Goal: Task Accomplishment & Management: Use online tool/utility

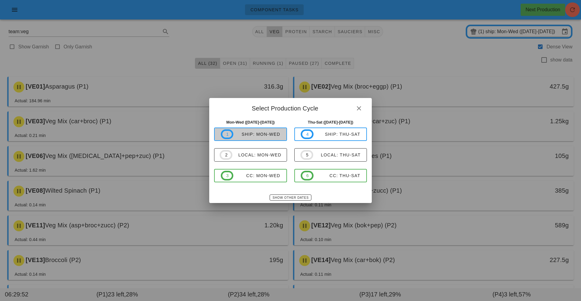
click at [263, 136] on div "ship: Mon-Wed" at bounding box center [256, 134] width 47 height 5
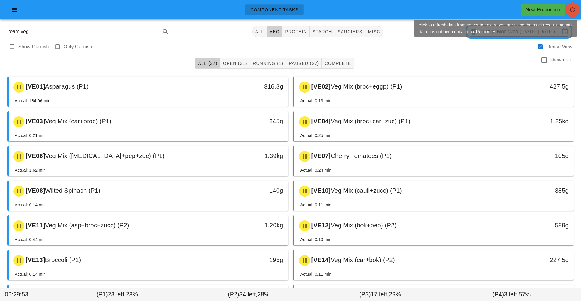
click at [570, 11] on icon "button" at bounding box center [571, 9] width 7 height 7
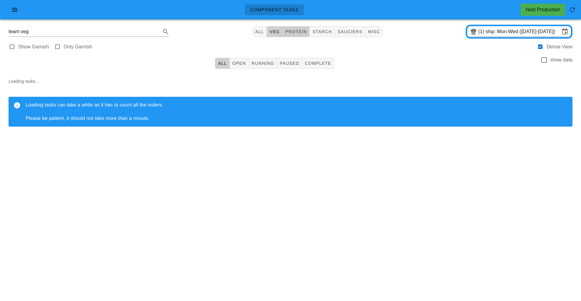
click at [294, 30] on span "protein" at bounding box center [296, 31] width 22 height 5
type input "team:protein"
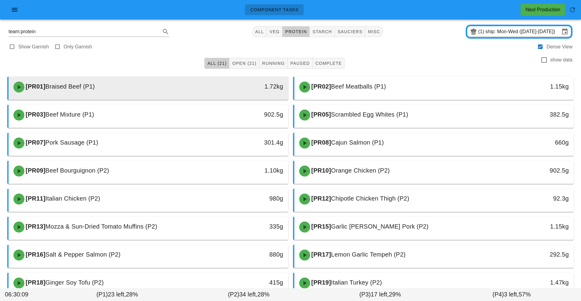
click at [170, 99] on div at bounding box center [148, 99] width 267 height 2
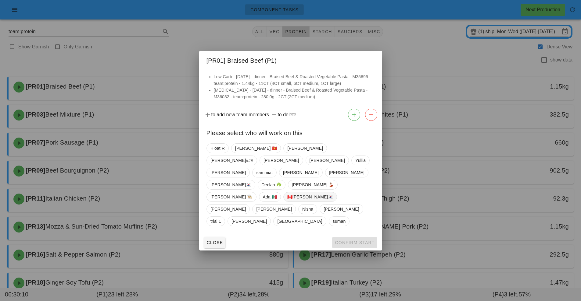
click at [300, 193] on span "🇨🇦[PERSON_NAME]🇰🇷" at bounding box center [310, 197] width 46 height 9
click at [351, 237] on button "Confirm Start" at bounding box center [354, 242] width 45 height 11
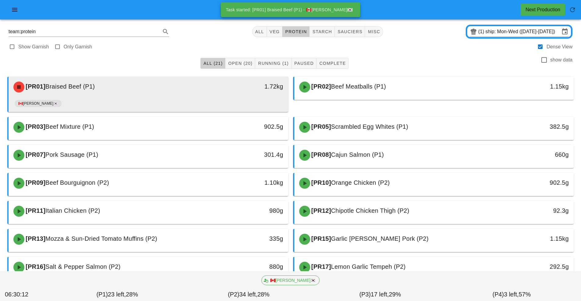
click at [224, 94] on div "1.72kg" at bounding box center [251, 87] width 69 height 18
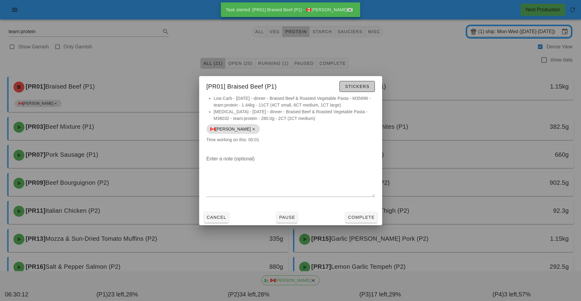
click at [359, 91] on button "Stickers" at bounding box center [356, 86] width 35 height 11
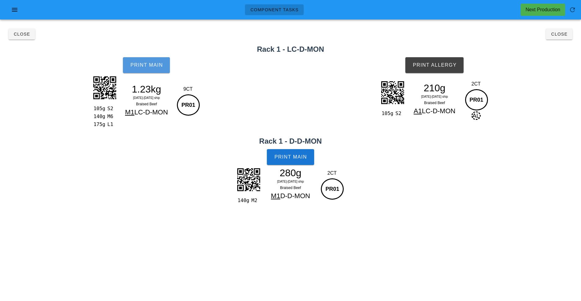
click at [142, 71] on button "Print Main" at bounding box center [146, 65] width 47 height 16
click at [293, 164] on button "Print Main" at bounding box center [290, 157] width 47 height 16
click at [438, 69] on button "Print Allergy" at bounding box center [434, 65] width 58 height 16
click at [553, 37] on button "Close" at bounding box center [559, 34] width 27 height 11
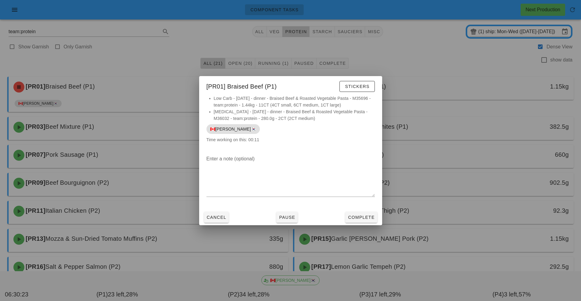
click at [421, 198] on div at bounding box center [290, 150] width 581 height 301
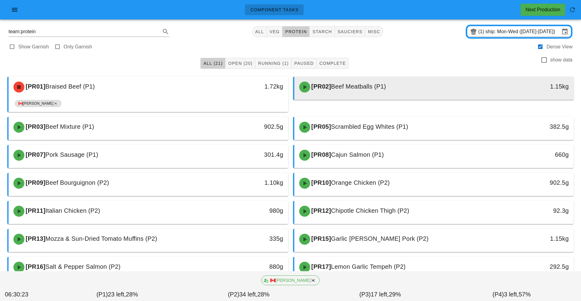
click at [363, 89] on span "Beef Meatballs (P1)" at bounding box center [358, 86] width 55 height 7
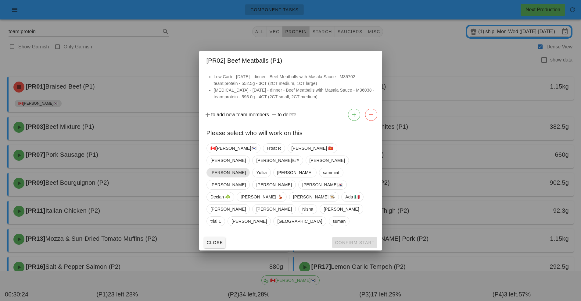
click at [222, 176] on span "[PERSON_NAME]" at bounding box center [227, 172] width 35 height 9
click at [220, 153] on span "🇨🇦[PERSON_NAME]🇰🇷" at bounding box center [233, 148] width 46 height 9
click at [224, 178] on span "[PERSON_NAME]" at bounding box center [227, 173] width 35 height 10
click at [364, 240] on span "Confirm Start" at bounding box center [354, 242] width 40 height 5
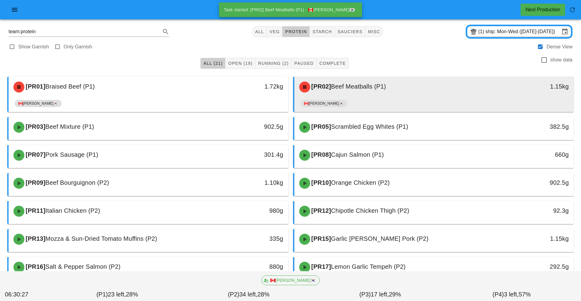
click at [376, 100] on div "🇨🇦[PERSON_NAME]🇰🇷" at bounding box center [433, 105] width 267 height 15
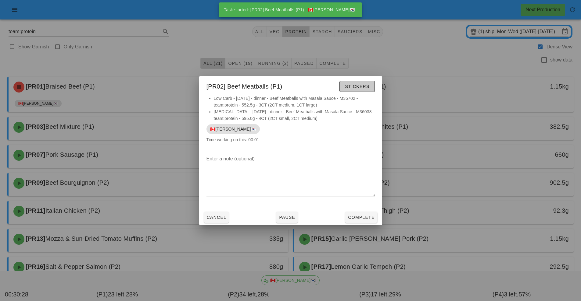
click at [357, 92] on button "Stickers" at bounding box center [356, 86] width 35 height 11
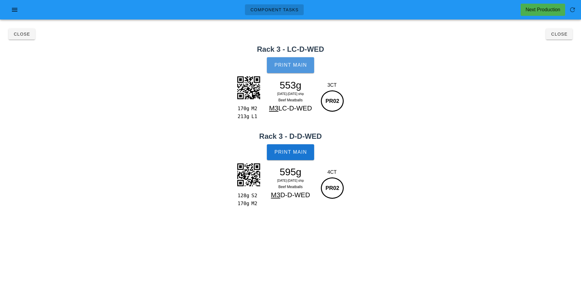
click at [290, 66] on span "Print Main" at bounding box center [290, 64] width 33 height 5
click at [293, 160] on button "Print Main" at bounding box center [290, 152] width 47 height 16
click at [560, 35] on span "Close" at bounding box center [558, 34] width 17 height 5
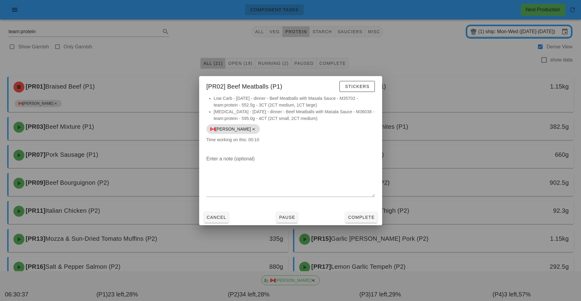
click at [412, 218] on div at bounding box center [290, 150] width 581 height 301
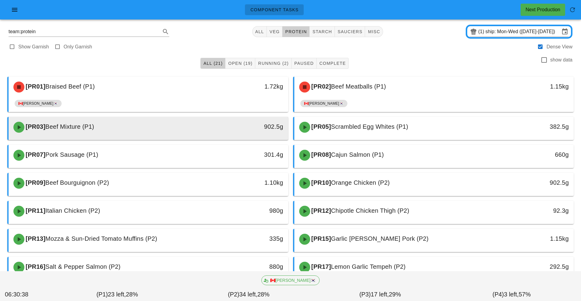
click at [203, 126] on div "[PR03] Beef Mixture (P1)" at bounding box center [114, 127] width 208 height 18
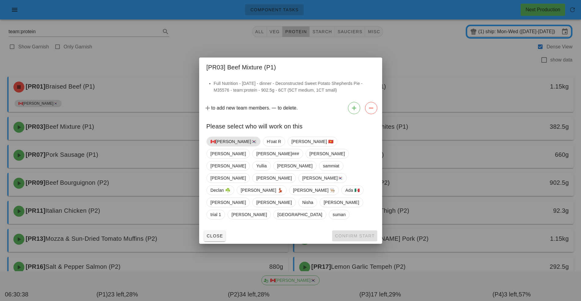
click at [219, 146] on span "🇨🇦[PERSON_NAME]🇰🇷" at bounding box center [233, 141] width 46 height 9
click at [358, 234] on span "Confirm Start" at bounding box center [354, 236] width 40 height 5
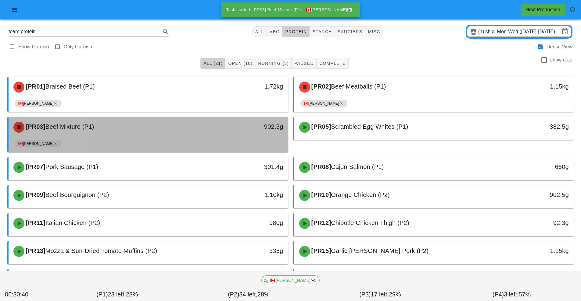
click at [252, 140] on div "🇨🇦[PERSON_NAME]🇰🇷" at bounding box center [148, 145] width 267 height 15
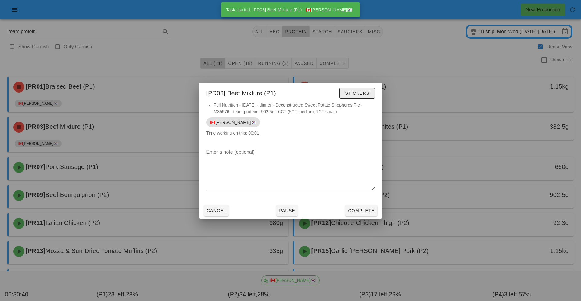
click at [370, 92] on button "Stickers" at bounding box center [356, 93] width 35 height 11
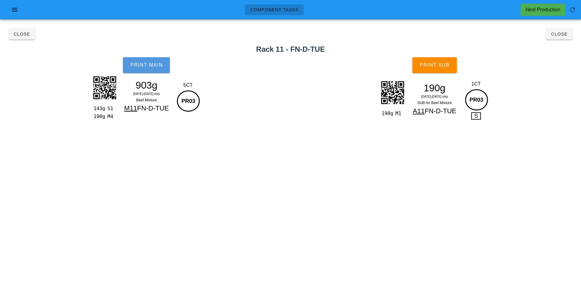
click at [144, 71] on button "Print Main" at bounding box center [146, 65] width 47 height 16
click at [446, 71] on button "Print Sub" at bounding box center [434, 65] width 44 height 16
click at [559, 35] on span "Close" at bounding box center [558, 34] width 17 height 5
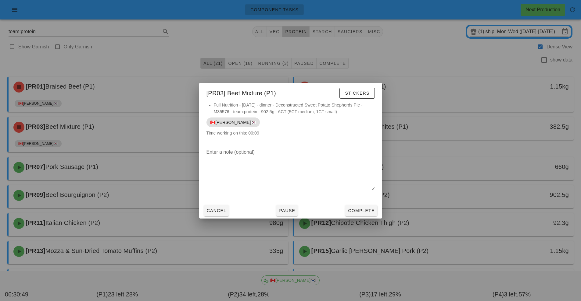
click at [448, 200] on div at bounding box center [290, 150] width 581 height 301
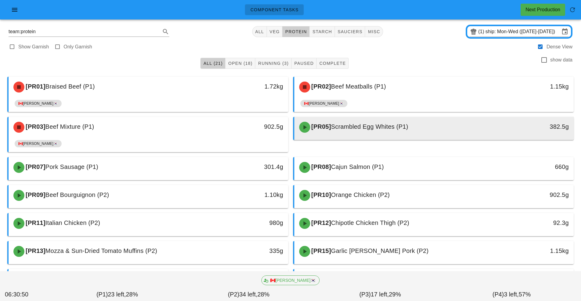
click at [357, 132] on div "[PR05] Scrambled Egg Whites (P1)" at bounding box center [399, 127] width 208 height 18
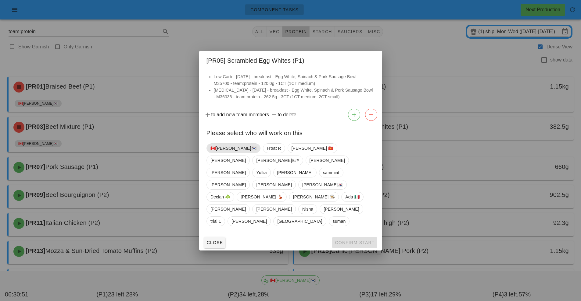
click at [224, 153] on span "🇨🇦[PERSON_NAME]🇰🇷" at bounding box center [233, 148] width 46 height 9
click at [345, 240] on span "Confirm Start" at bounding box center [354, 242] width 40 height 5
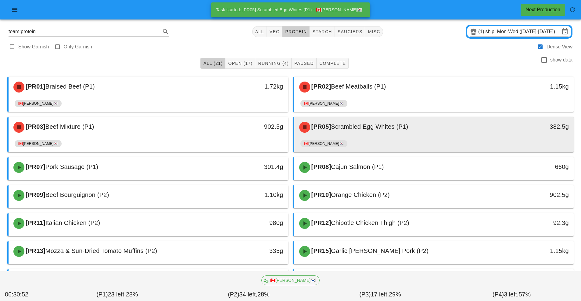
click at [375, 138] on div "🇨🇦[PERSON_NAME]🇰🇷" at bounding box center [433, 145] width 267 height 15
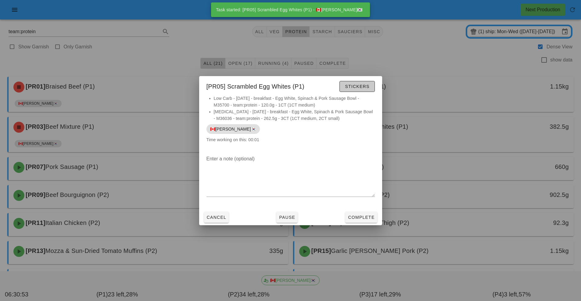
click at [361, 86] on span "Stickers" at bounding box center [356, 86] width 25 height 5
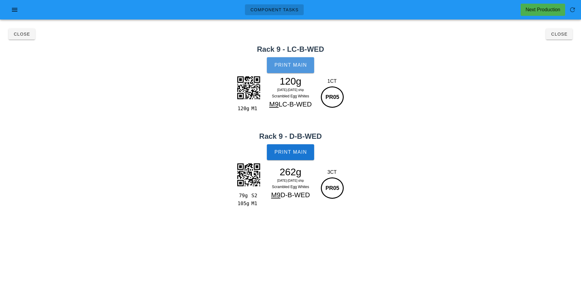
click at [294, 67] on span "Print Main" at bounding box center [290, 64] width 33 height 5
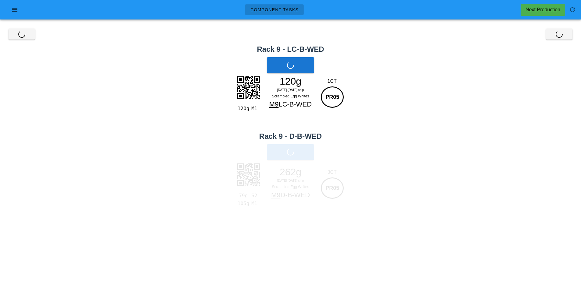
click at [178, 263] on div "Component Tasks Next Production team:protein All veg protein starch sauciers mi…" at bounding box center [290, 150] width 581 height 301
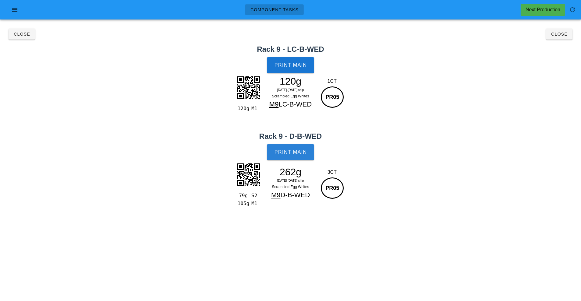
click at [284, 159] on button "Print Main" at bounding box center [290, 152] width 47 height 16
click at [561, 37] on button "Close" at bounding box center [559, 34] width 27 height 11
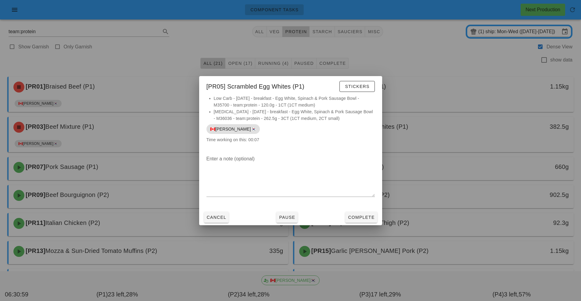
click at [435, 190] on div at bounding box center [290, 150] width 581 height 301
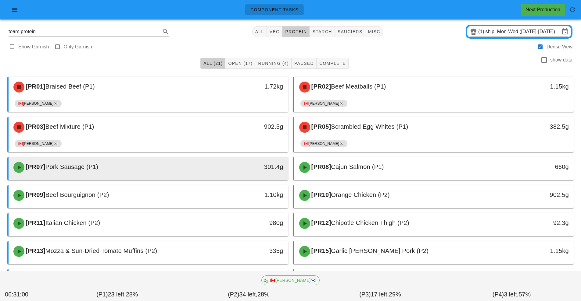
click at [200, 172] on div "[PR07] Pork Sausage (P1)" at bounding box center [114, 167] width 208 height 18
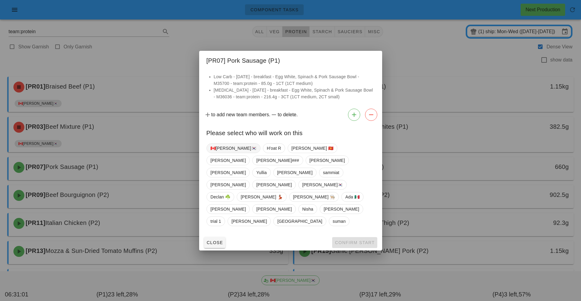
click at [217, 153] on span "🇨🇦[PERSON_NAME]🇰🇷" at bounding box center [233, 148] width 46 height 9
click at [351, 240] on span "Confirm Start" at bounding box center [354, 242] width 40 height 5
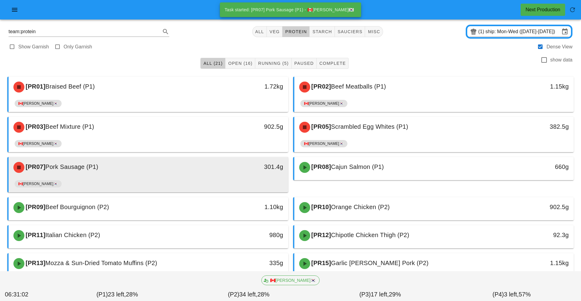
click at [218, 174] on div "301.4g" at bounding box center [251, 167] width 69 height 18
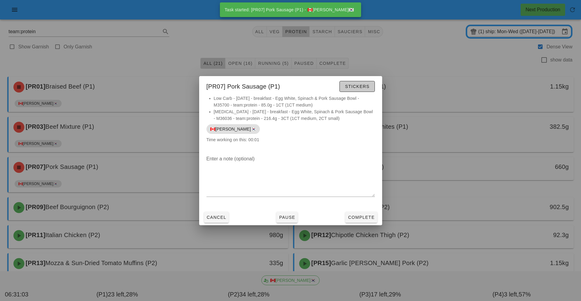
click at [361, 91] on button "Stickers" at bounding box center [356, 86] width 35 height 11
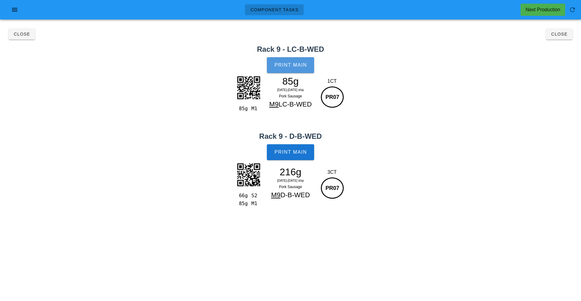
click at [286, 66] on span "Print Main" at bounding box center [290, 64] width 33 height 5
click at [290, 151] on span "Print Main" at bounding box center [290, 152] width 33 height 5
click at [557, 34] on span "Close" at bounding box center [558, 34] width 17 height 5
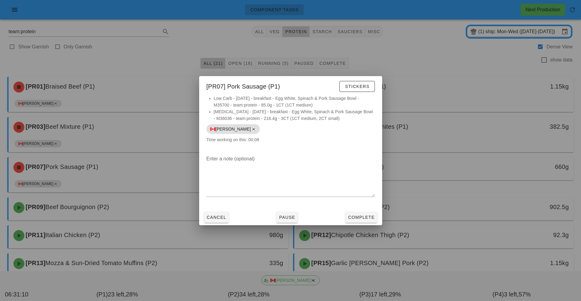
click at [390, 244] on div at bounding box center [290, 150] width 581 height 301
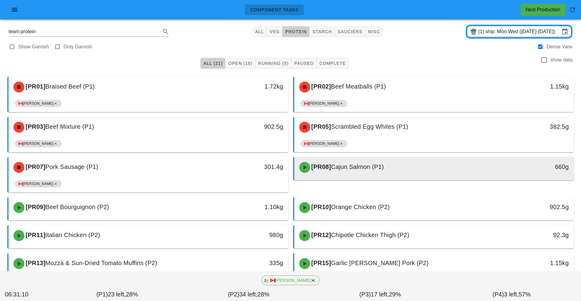
click at [355, 170] on span "Cajun Salmon (P1)" at bounding box center [357, 167] width 53 height 7
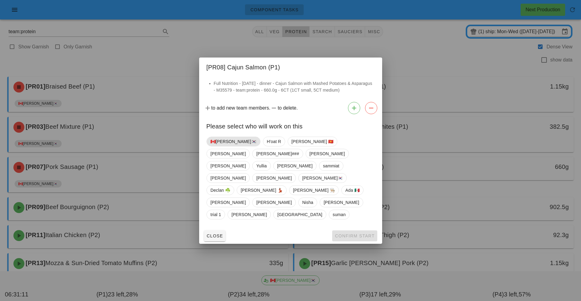
click at [221, 146] on span "🇨🇦[PERSON_NAME]🇰🇷" at bounding box center [233, 141] width 46 height 9
click at [349, 231] on button "Confirm Start" at bounding box center [354, 236] width 45 height 11
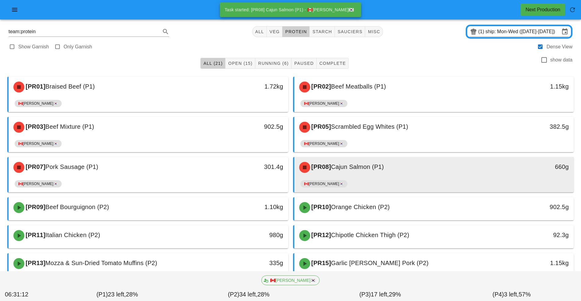
click at [355, 178] on div "[PR08] Cajun Salmon (P1) 660g" at bounding box center [433, 167] width 279 height 21
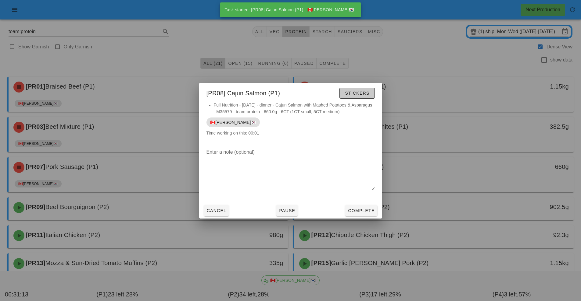
click at [359, 93] on span "Stickers" at bounding box center [356, 93] width 25 height 5
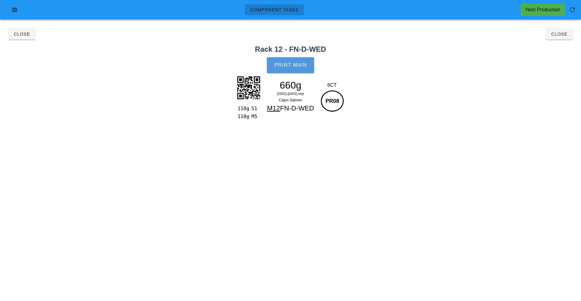
click at [307, 69] on button "Print Main" at bounding box center [290, 65] width 47 height 16
click at [467, 141] on div "Component Tasks Next Production team:protein All veg protein starch sauciers mi…" at bounding box center [290, 150] width 581 height 301
click at [553, 37] on button "Close" at bounding box center [559, 34] width 27 height 11
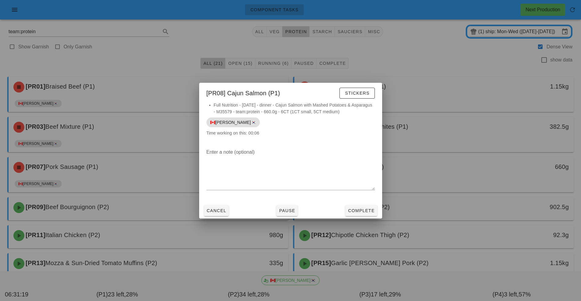
click at [432, 211] on div at bounding box center [290, 150] width 581 height 301
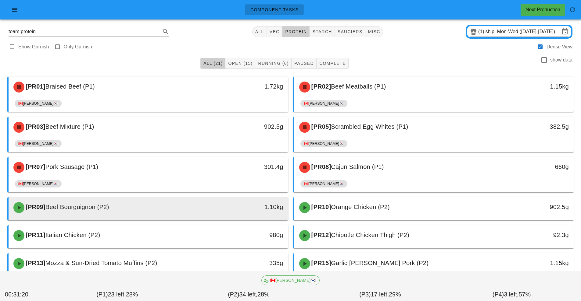
click at [231, 210] on div "1.10kg" at bounding box center [252, 207] width 62 height 10
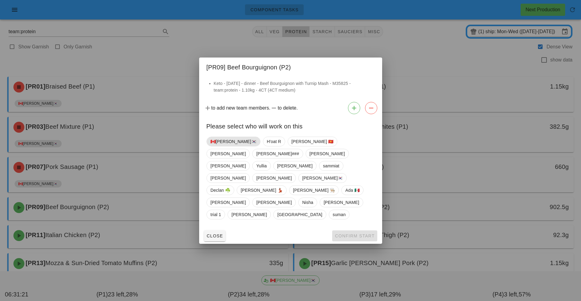
click at [222, 146] on span "🇨🇦[PERSON_NAME]🇰🇷" at bounding box center [233, 141] width 46 height 9
click at [352, 231] on button "Confirm Start" at bounding box center [354, 236] width 45 height 11
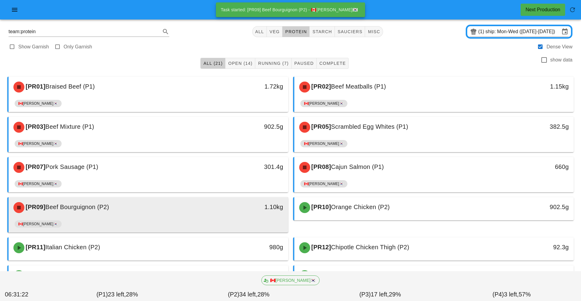
click at [210, 219] on div "🇨🇦[PERSON_NAME]🇰🇷" at bounding box center [148, 225] width 267 height 15
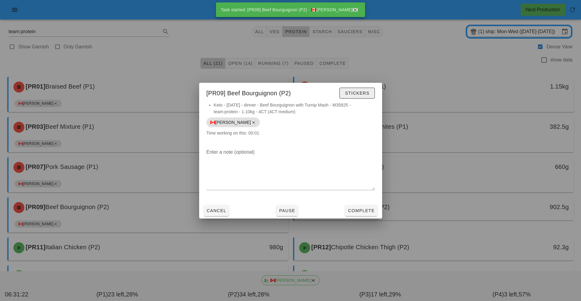
click at [361, 93] on span "Stickers" at bounding box center [356, 93] width 25 height 5
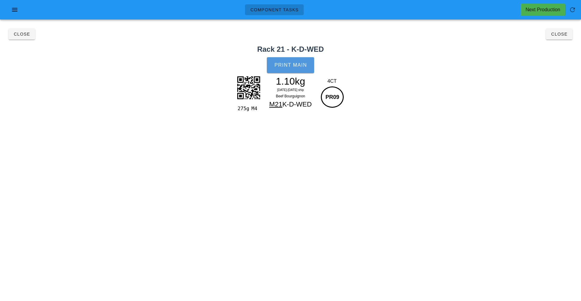
click at [283, 66] on span "Print Main" at bounding box center [290, 64] width 33 height 5
click at [568, 37] on button "Close" at bounding box center [559, 34] width 27 height 11
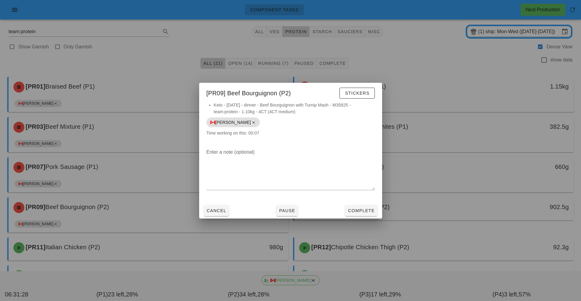
click at [462, 214] on div at bounding box center [290, 150] width 581 height 301
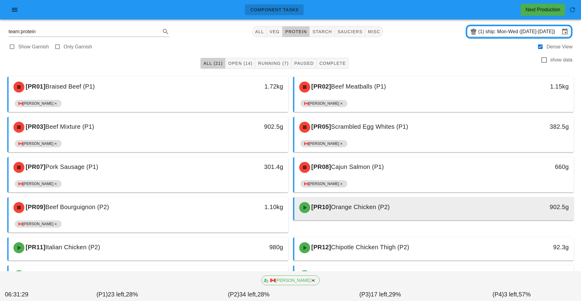
click at [372, 211] on span "Orange Chicken (P2)" at bounding box center [360, 207] width 59 height 7
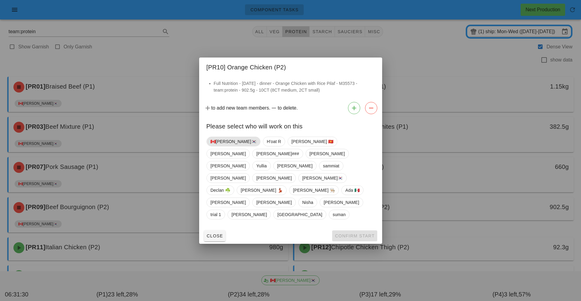
click at [220, 146] on span "🇨🇦[PERSON_NAME]🇰🇷" at bounding box center [233, 141] width 46 height 9
click at [357, 228] on div "Close Confirm Start" at bounding box center [290, 236] width 183 height 16
click at [364, 234] on span "Confirm Start" at bounding box center [354, 236] width 40 height 5
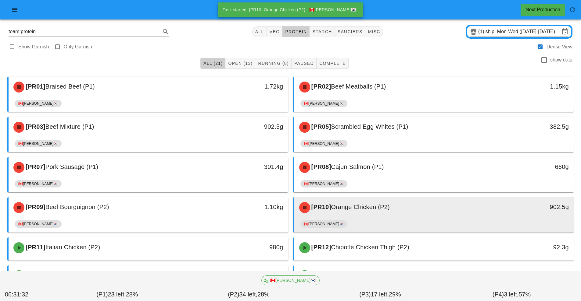
click at [358, 220] on div "🇨🇦[PERSON_NAME]🇰🇷" at bounding box center [433, 225] width 267 height 15
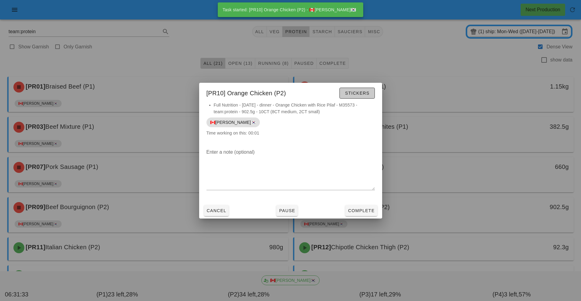
click at [363, 94] on span "Stickers" at bounding box center [356, 93] width 25 height 5
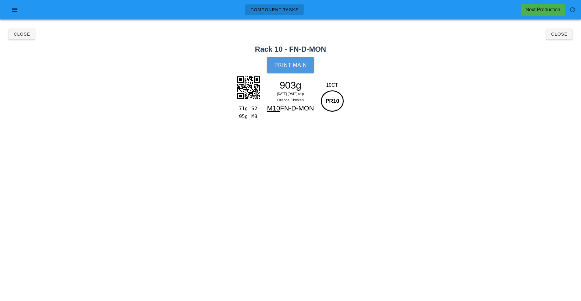
click at [292, 67] on span "Print Main" at bounding box center [290, 64] width 33 height 5
click at [560, 38] on button "Close" at bounding box center [559, 34] width 27 height 11
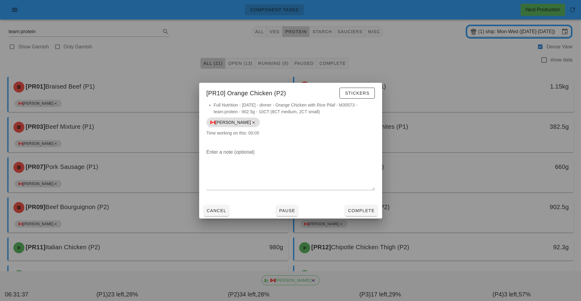
click at [470, 222] on div at bounding box center [290, 150] width 581 height 301
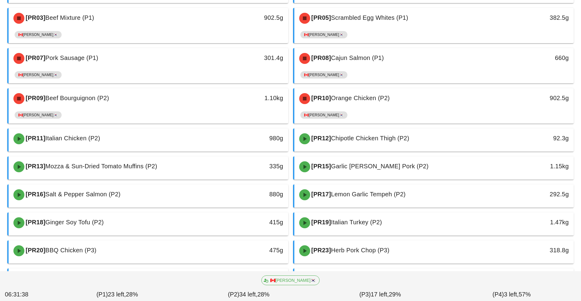
scroll to position [110, 0]
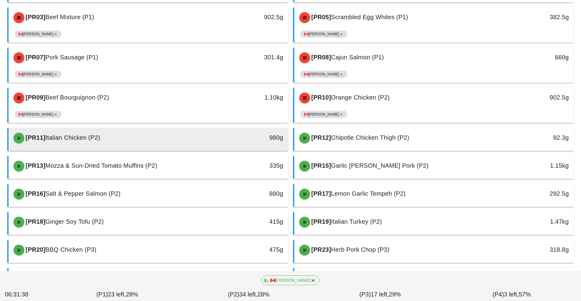
click at [233, 144] on div "980g" at bounding box center [251, 138] width 69 height 18
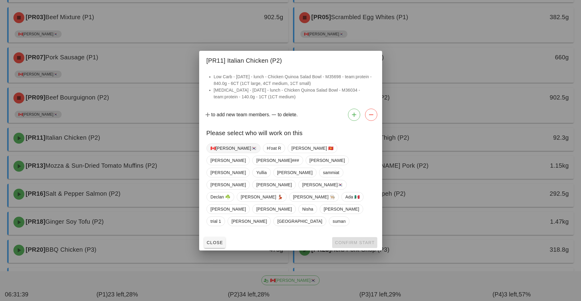
click at [218, 153] on span "🇨🇦[PERSON_NAME]🇰🇷" at bounding box center [233, 148] width 46 height 9
click at [358, 240] on span "Confirm Start" at bounding box center [354, 242] width 40 height 5
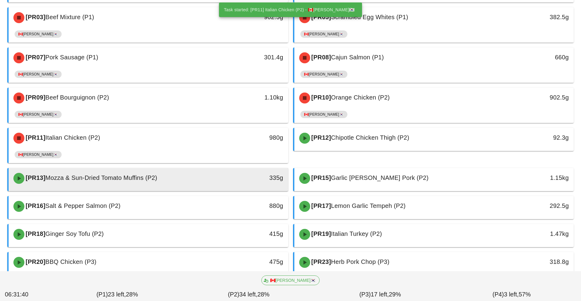
click at [238, 183] on div "335g" at bounding box center [251, 178] width 69 height 18
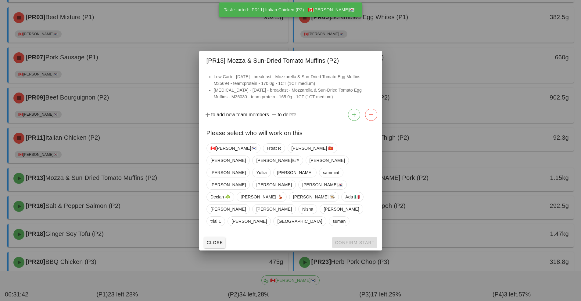
click at [178, 159] on div at bounding box center [290, 150] width 581 height 301
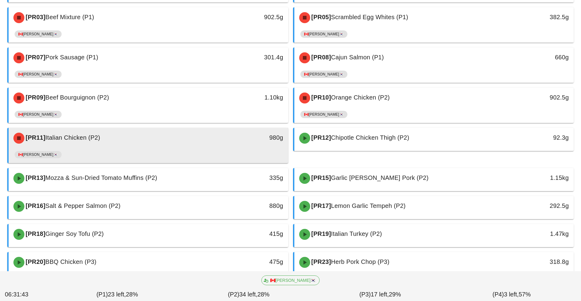
click at [261, 158] on div "🇨🇦[PERSON_NAME]🇰🇷" at bounding box center [148, 156] width 267 height 15
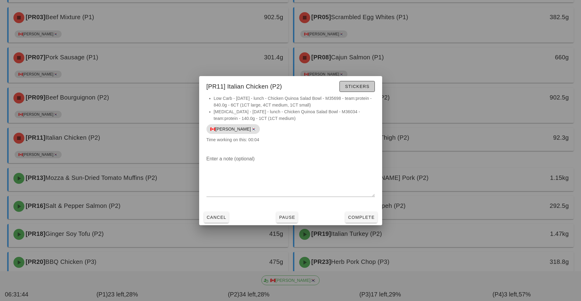
click at [360, 92] on button "Stickers" at bounding box center [356, 86] width 35 height 11
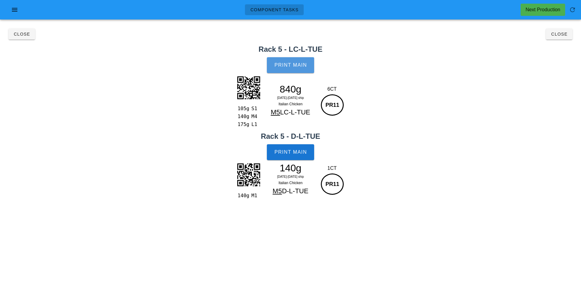
click at [294, 67] on span "Print Main" at bounding box center [290, 64] width 33 height 5
click at [301, 158] on button "Print Main" at bounding box center [290, 152] width 47 height 16
click at [570, 34] on button "Close" at bounding box center [559, 34] width 27 height 11
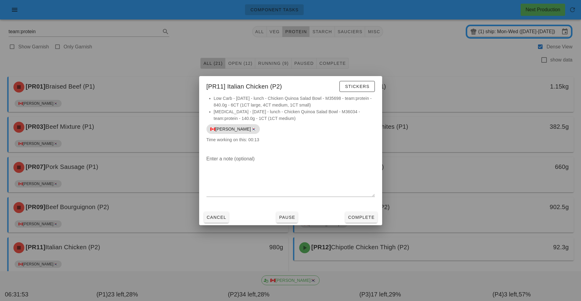
click at [479, 195] on div at bounding box center [290, 150] width 581 height 301
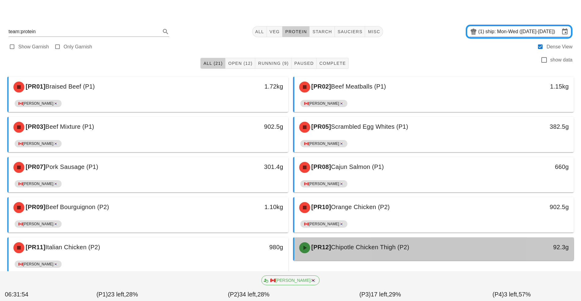
scroll to position [8, 0]
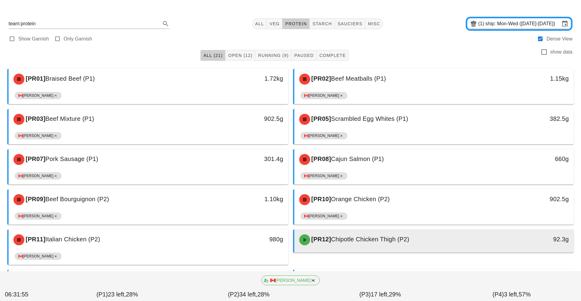
click at [382, 245] on div "[PR12] Chipotle Chicken Thigh (P2)" at bounding box center [399, 240] width 208 height 18
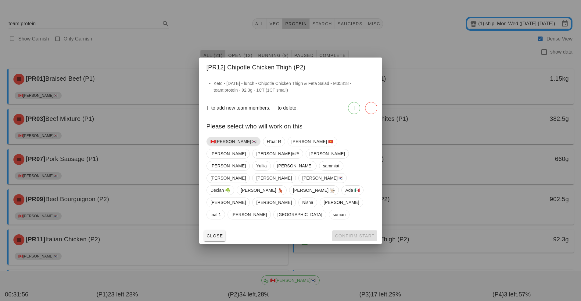
click at [217, 146] on span "🇨🇦[PERSON_NAME]🇰🇷" at bounding box center [233, 141] width 46 height 9
click at [351, 231] on button "Confirm Start" at bounding box center [354, 236] width 45 height 11
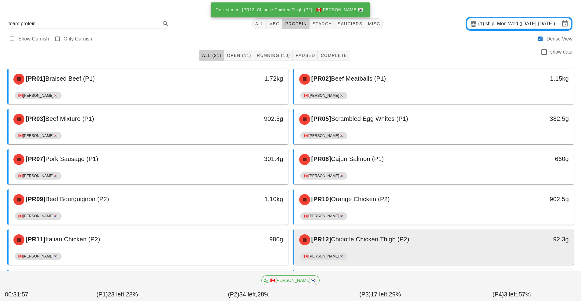
click at [364, 249] on div "[PR12] Chipotle Chicken Thigh (P2)" at bounding box center [399, 240] width 208 height 18
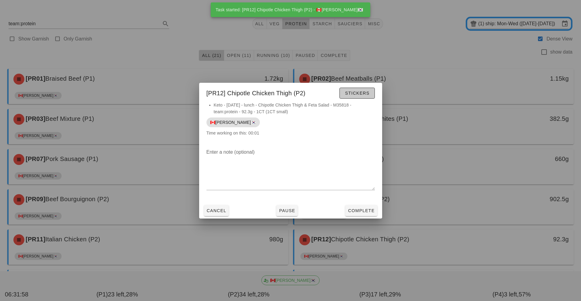
click at [366, 93] on span "Stickers" at bounding box center [356, 93] width 25 height 5
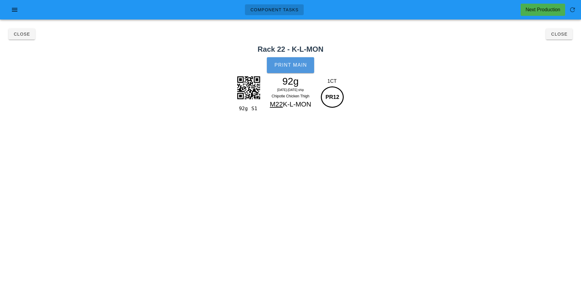
click at [291, 66] on span "Print Main" at bounding box center [290, 64] width 33 height 5
click at [564, 37] on button "Close" at bounding box center [559, 34] width 27 height 11
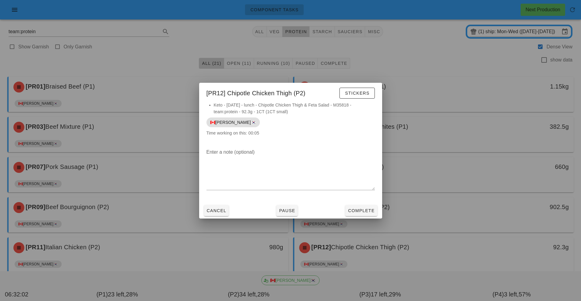
click at [459, 236] on div at bounding box center [290, 150] width 581 height 301
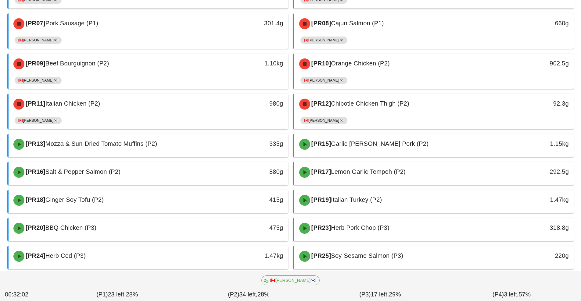
scroll to position [160, 0]
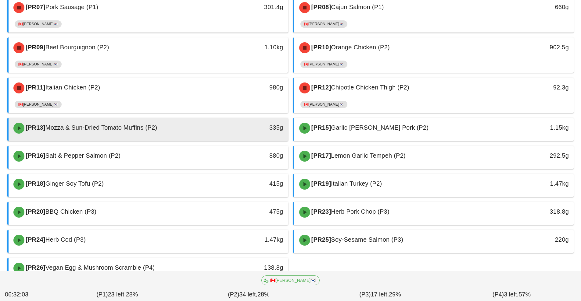
click at [225, 134] on div "335g" at bounding box center [251, 128] width 69 height 18
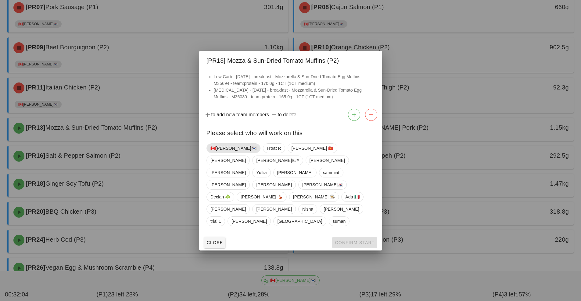
click at [213, 153] on span "🇨🇦[PERSON_NAME]🇰🇷" at bounding box center [233, 149] width 54 height 10
click at [346, 240] on span "Confirm Start" at bounding box center [354, 242] width 40 height 5
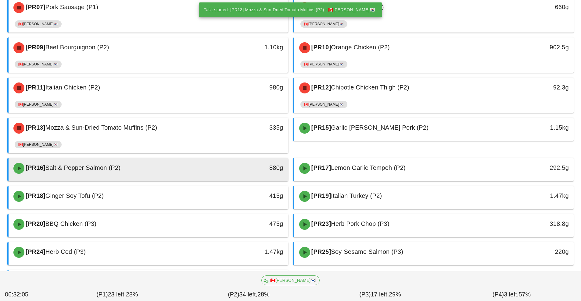
click at [226, 174] on div "880g" at bounding box center [251, 168] width 69 height 18
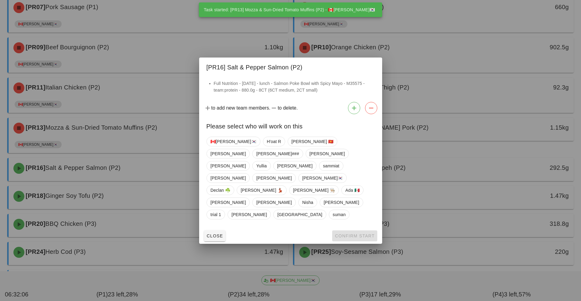
click at [176, 149] on div at bounding box center [290, 150] width 581 height 301
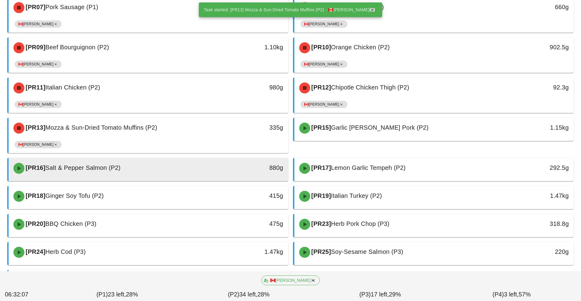
click at [246, 159] on div "[PR16] Salt & Pepper Salmon (P2) 880g" at bounding box center [148, 168] width 279 height 21
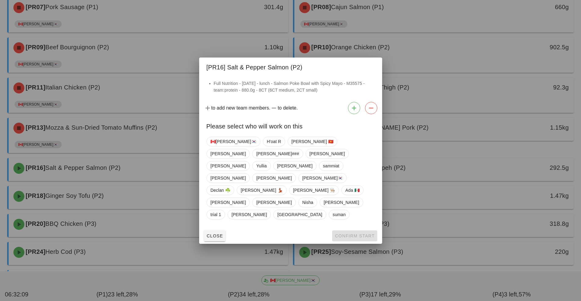
click at [166, 140] on div at bounding box center [290, 150] width 581 height 301
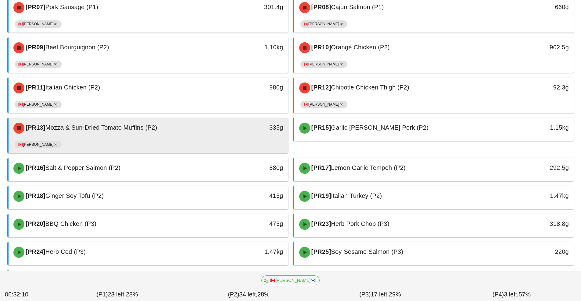
click at [163, 142] on div "🇨🇦[PERSON_NAME]🇰🇷" at bounding box center [148, 146] width 267 height 15
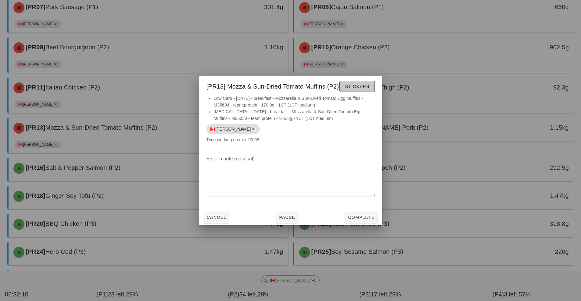
click at [354, 90] on button "Stickers" at bounding box center [356, 86] width 35 height 11
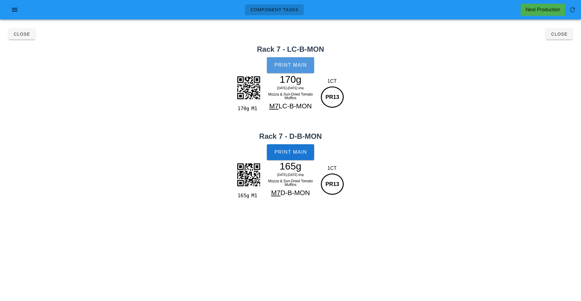
click at [299, 66] on span "Print Main" at bounding box center [290, 64] width 33 height 5
click at [290, 155] on button "Print Main" at bounding box center [290, 152] width 47 height 16
click at [556, 38] on button "Close" at bounding box center [559, 34] width 27 height 11
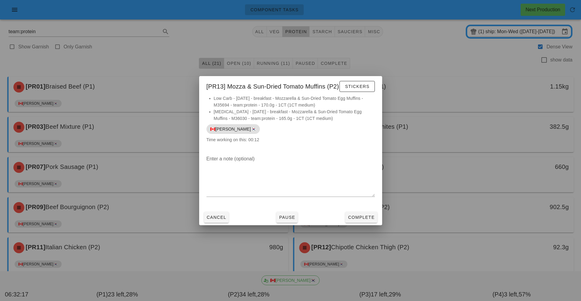
click at [495, 215] on div at bounding box center [290, 150] width 581 height 301
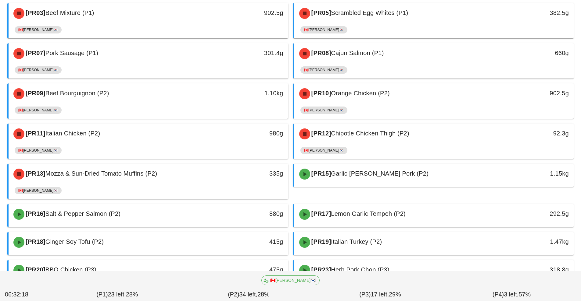
scroll to position [120, 0]
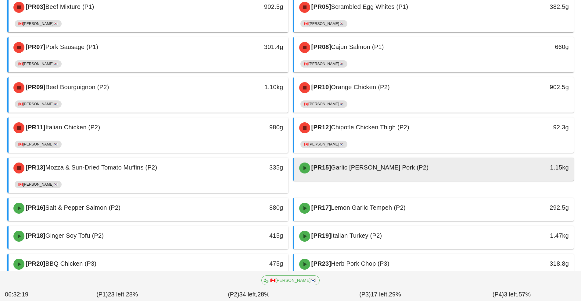
click at [353, 172] on div "[PR15] Garlic [PERSON_NAME] Pork (P2)" at bounding box center [399, 168] width 208 height 18
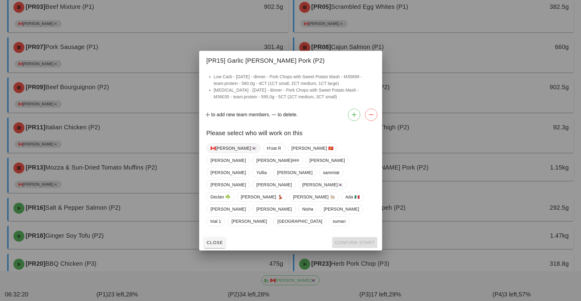
click at [218, 153] on span "🇨🇦[PERSON_NAME]🇰🇷" at bounding box center [233, 148] width 46 height 9
click at [356, 237] on button "Confirm Start" at bounding box center [354, 242] width 45 height 11
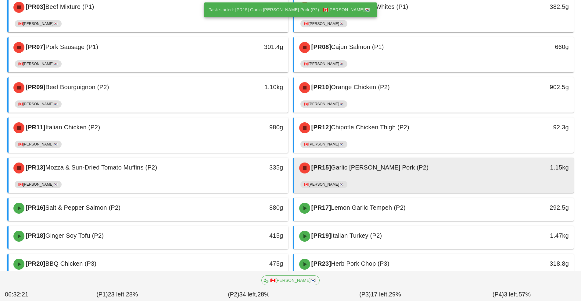
click at [360, 176] on div "[PR15] Garlic [PERSON_NAME] Pork (P2)" at bounding box center [399, 168] width 208 height 18
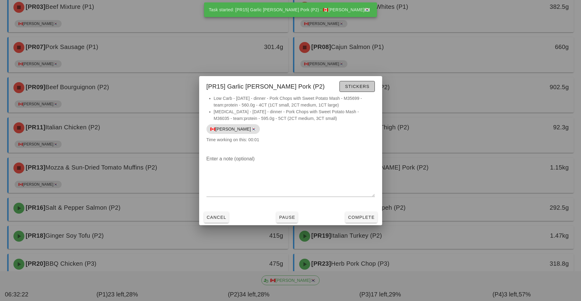
click at [363, 86] on span "Stickers" at bounding box center [356, 86] width 25 height 5
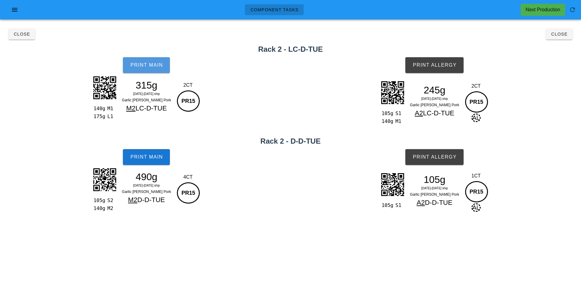
click at [154, 69] on button "Print Main" at bounding box center [146, 65] width 47 height 16
click at [139, 158] on span "Print Main" at bounding box center [146, 157] width 33 height 5
click at [450, 66] on span "Print Allergy" at bounding box center [434, 64] width 44 height 5
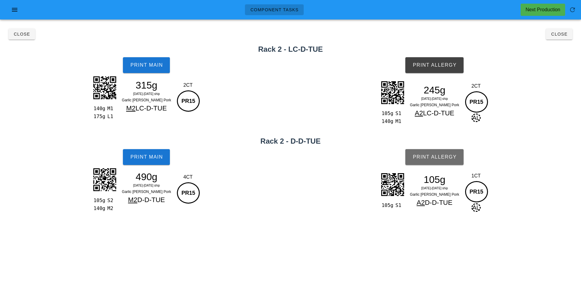
click at [451, 164] on button "Print Allergy" at bounding box center [434, 157] width 58 height 16
click at [563, 37] on button "Close" at bounding box center [559, 34] width 27 height 11
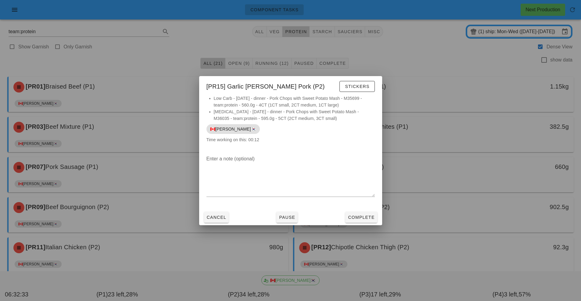
click at [505, 222] on div at bounding box center [290, 150] width 581 height 301
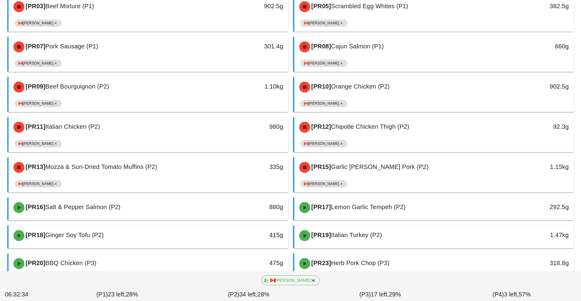
scroll to position [141, 0]
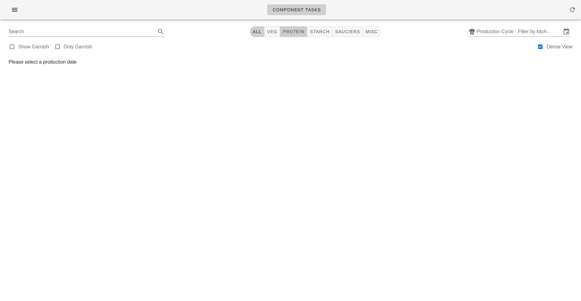
click at [301, 37] on button "protein" at bounding box center [293, 31] width 27 height 11
type input "team:protein"
click at [517, 30] on input "Production Cycle - Filter by kitchen production schedules" at bounding box center [518, 32] width 85 height 10
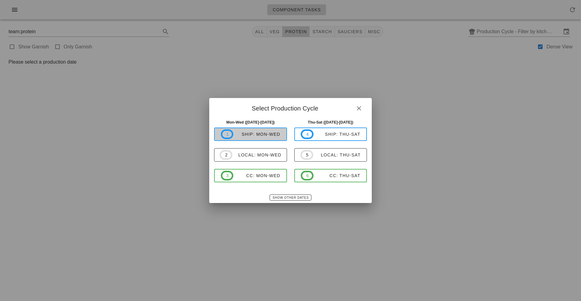
click at [267, 135] on div "ship: Mon-Wed" at bounding box center [256, 134] width 47 height 5
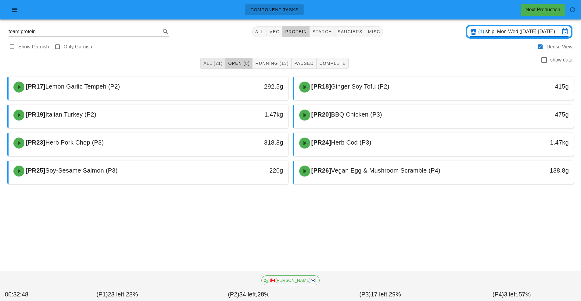
click at [209, 62] on span "All (21)" at bounding box center [213, 63] width 20 height 5
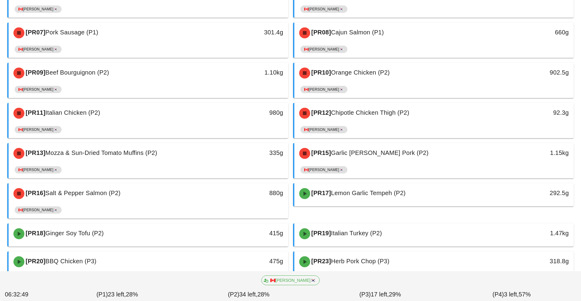
scroll to position [135, 0]
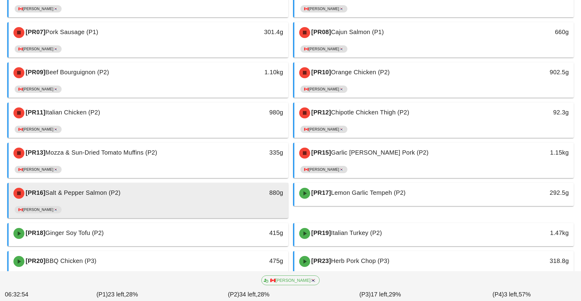
click at [227, 200] on div "880g" at bounding box center [251, 193] width 69 height 18
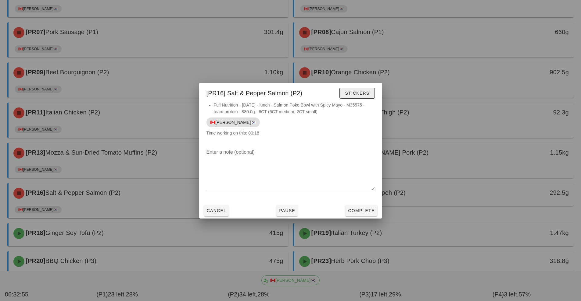
click at [363, 89] on button "Stickers" at bounding box center [356, 93] width 35 height 11
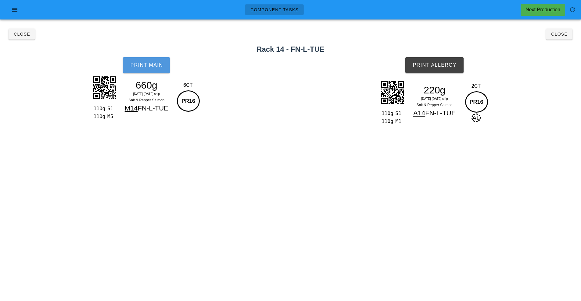
click at [139, 72] on button "Print Main" at bounding box center [146, 65] width 47 height 16
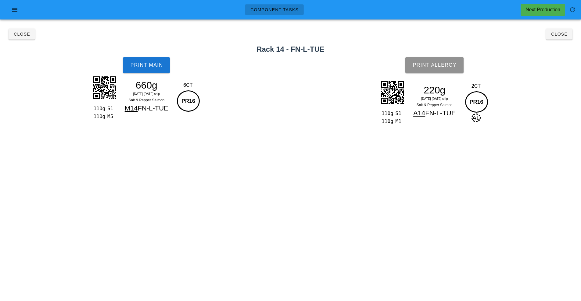
click at [420, 69] on button "Print Allergy" at bounding box center [434, 65] width 58 height 16
click at [556, 39] on button "Close" at bounding box center [559, 34] width 27 height 11
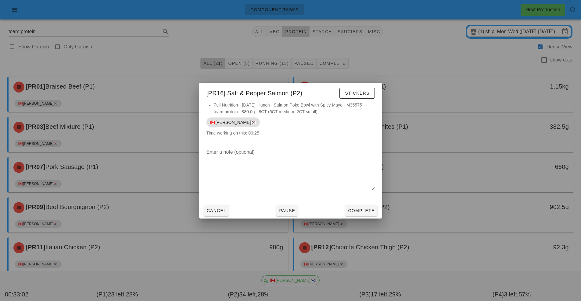
click at [361, 254] on div at bounding box center [290, 150] width 581 height 301
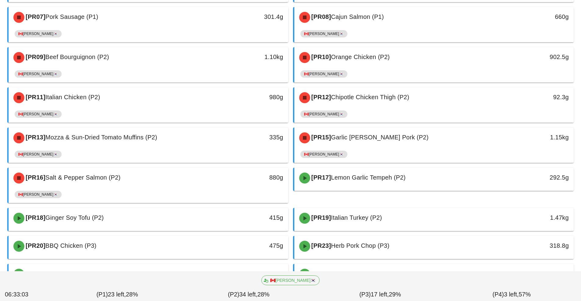
scroll to position [151, 0]
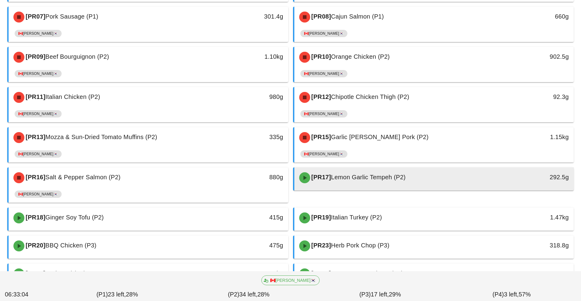
click at [365, 182] on div "[PR17] Lemon Garlic Tempeh (P2)" at bounding box center [399, 178] width 208 height 18
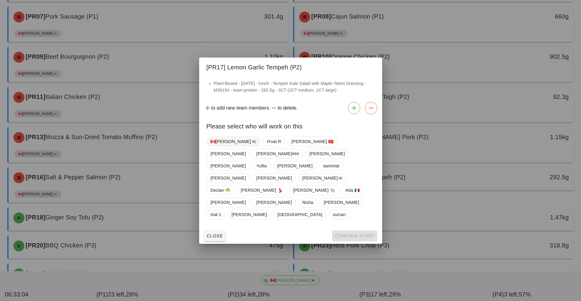
click at [225, 146] on span "🇨🇦[PERSON_NAME]🇰🇷" at bounding box center [233, 141] width 46 height 9
click at [348, 234] on span "Confirm Start" at bounding box center [354, 236] width 40 height 5
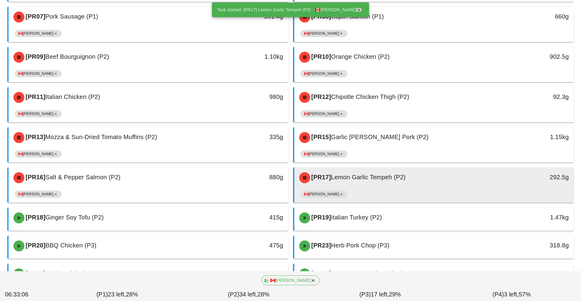
click at [376, 186] on div "[PR17] Lemon Garlic Tempeh (P2)" at bounding box center [399, 178] width 208 height 18
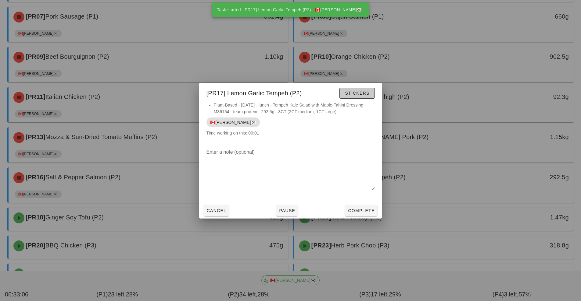
click at [361, 94] on span "Stickers" at bounding box center [356, 93] width 25 height 5
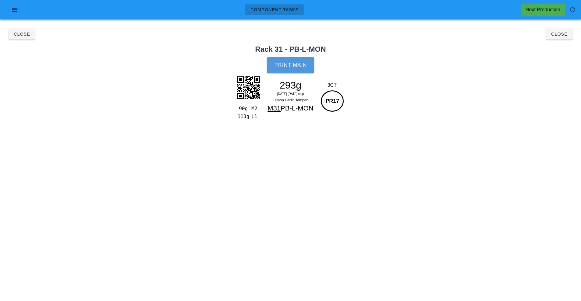
click at [290, 68] on button "Print Main" at bounding box center [290, 65] width 47 height 16
click at [563, 38] on button "Close" at bounding box center [559, 34] width 27 height 11
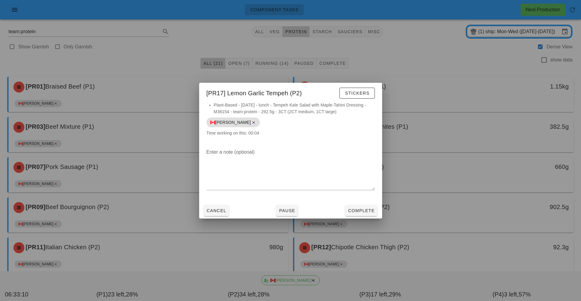
click at [452, 201] on div at bounding box center [290, 150] width 581 height 301
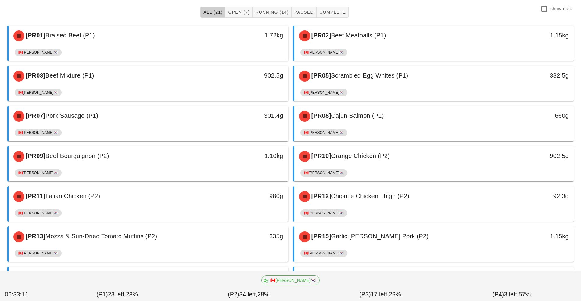
scroll to position [180, 0]
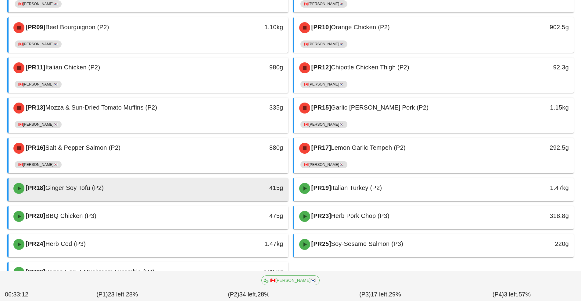
click at [207, 192] on div "[PR18] Ginger Soy Tofu (P2)" at bounding box center [114, 189] width 208 height 18
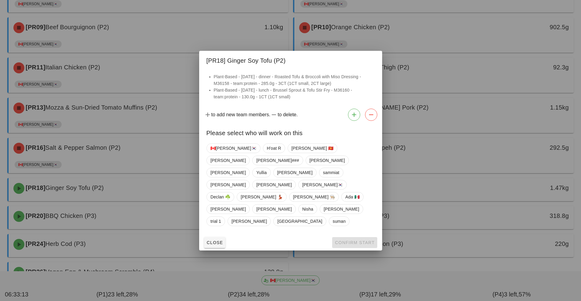
click at [215, 174] on div "🇨🇦KEN🇰🇷 H'oat R Peter 🇻🇳 Richard Shawn### Adrian Kavitha Yullia Arturo sammiat …" at bounding box center [290, 185] width 168 height 88
click at [224, 153] on span "🇨🇦[PERSON_NAME]🇰🇷" at bounding box center [233, 149] width 54 height 10
click at [353, 237] on button "Confirm Start" at bounding box center [354, 242] width 45 height 11
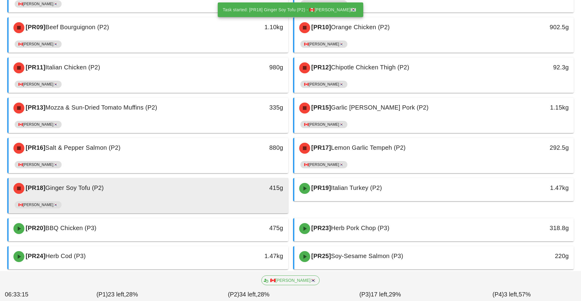
click at [233, 197] on div "415g" at bounding box center [251, 189] width 69 height 18
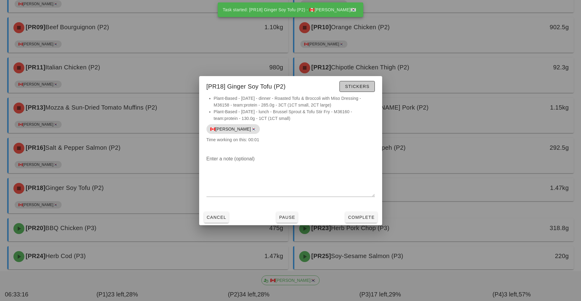
click at [372, 84] on button "Stickers" at bounding box center [356, 86] width 35 height 11
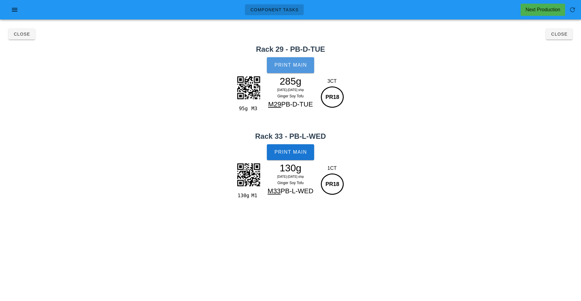
click at [299, 66] on span "Print Main" at bounding box center [290, 64] width 33 height 5
click at [295, 159] on button "Print Main" at bounding box center [290, 152] width 47 height 16
click at [565, 37] on button "Close" at bounding box center [559, 34] width 27 height 11
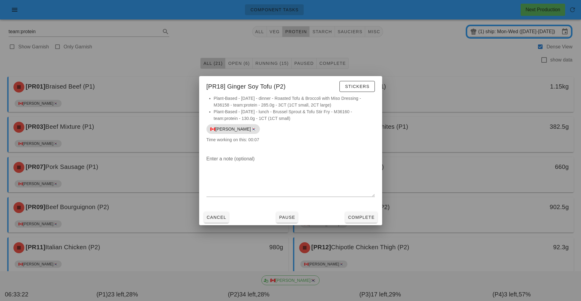
click at [469, 221] on div at bounding box center [290, 150] width 581 height 301
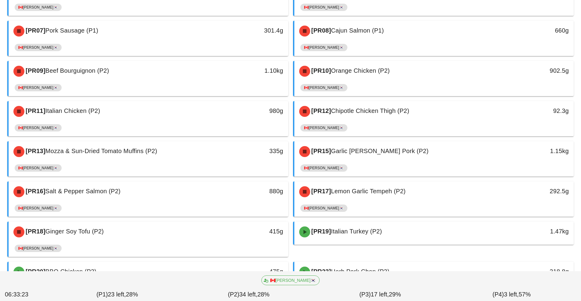
scroll to position [139, 0]
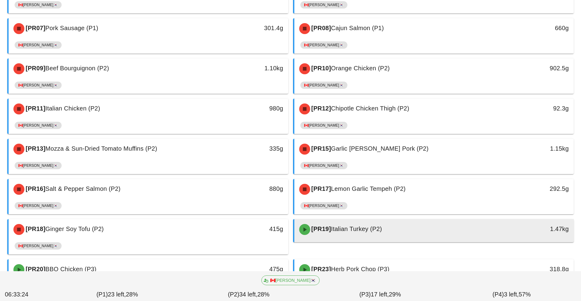
click at [382, 232] on span "Italian Turkey (P2)" at bounding box center [356, 229] width 51 height 7
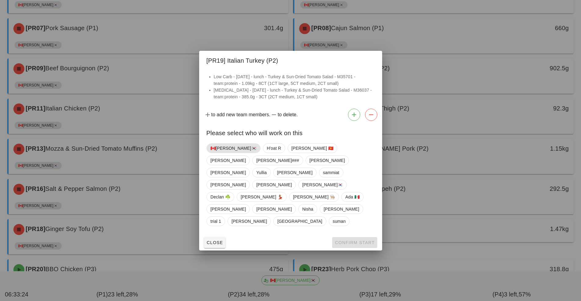
click at [219, 153] on span "🇨🇦[PERSON_NAME]🇰🇷" at bounding box center [233, 148] width 46 height 9
click at [350, 240] on span "Confirm Start" at bounding box center [354, 242] width 40 height 5
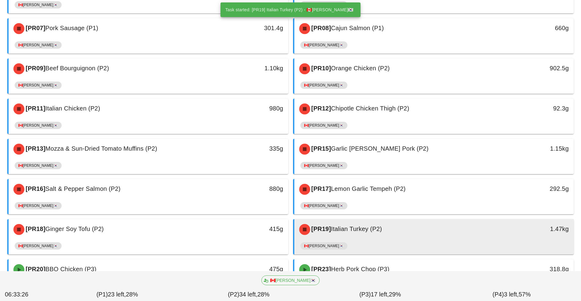
click at [360, 240] on div "[PR19] Italian Turkey (P2) 1.47kg" at bounding box center [433, 229] width 279 height 21
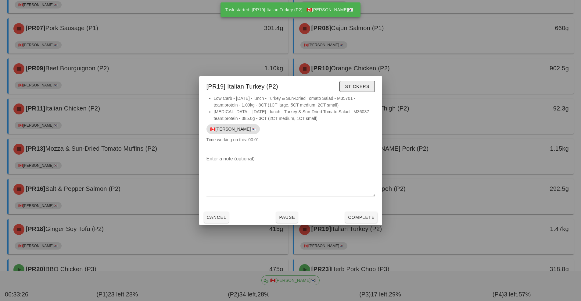
click at [364, 86] on span "Stickers" at bounding box center [356, 86] width 25 height 5
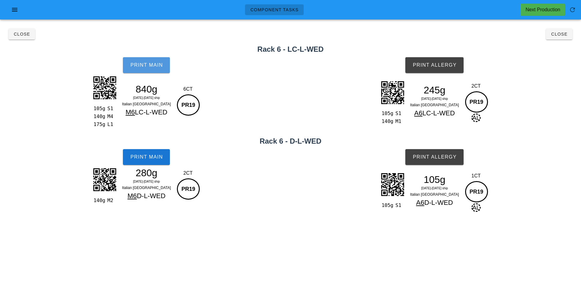
click at [145, 67] on span "Print Main" at bounding box center [146, 64] width 33 height 5
click at [140, 163] on button "Print Main" at bounding box center [146, 157] width 47 height 16
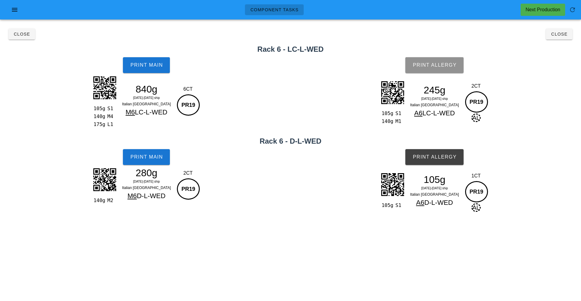
click at [442, 66] on span "Print Allergy" at bounding box center [434, 64] width 44 height 5
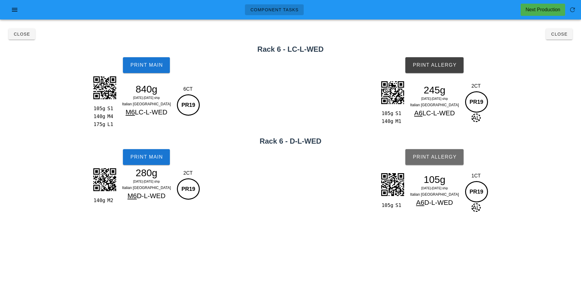
click at [446, 161] on button "Print Allergy" at bounding box center [434, 157] width 58 height 16
click at [567, 34] on span "Close" at bounding box center [558, 34] width 17 height 5
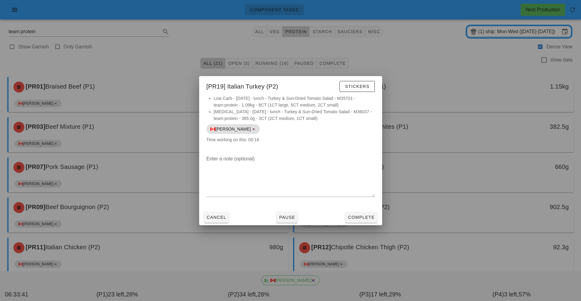
click at [475, 243] on div at bounding box center [290, 150] width 581 height 301
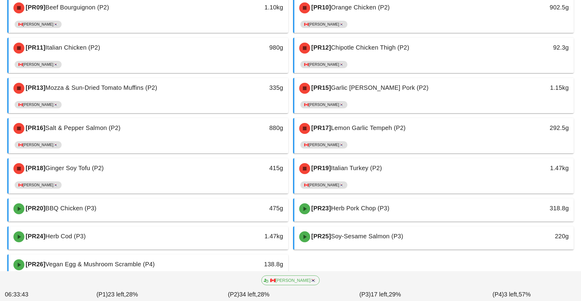
scroll to position [220, 0]
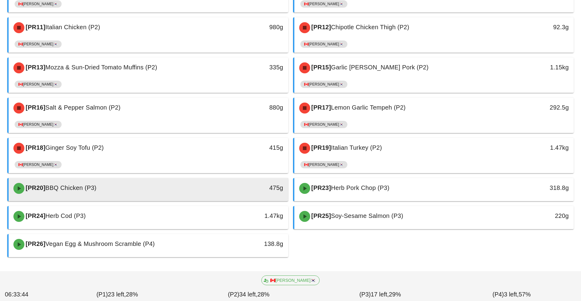
click at [208, 189] on div "[PR20] BBQ Chicken (P3)" at bounding box center [114, 189] width 208 height 18
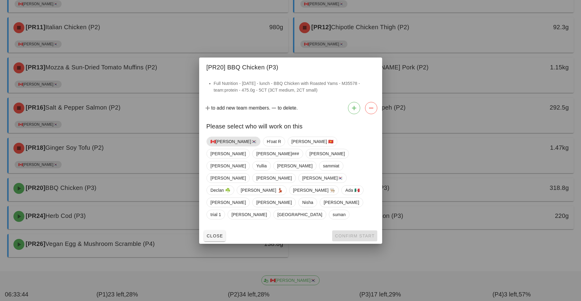
click at [224, 146] on span "🇨🇦[PERSON_NAME]🇰🇷" at bounding box center [233, 141] width 46 height 9
click at [350, 231] on button "Confirm Start" at bounding box center [354, 236] width 45 height 11
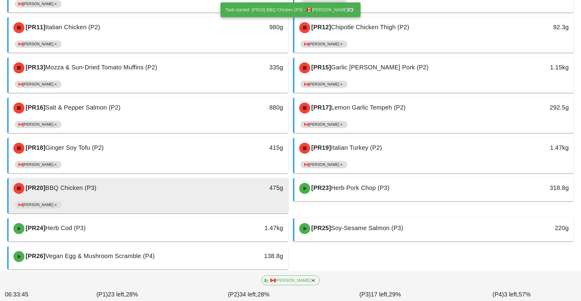
click at [221, 195] on div "475g" at bounding box center [251, 189] width 69 height 18
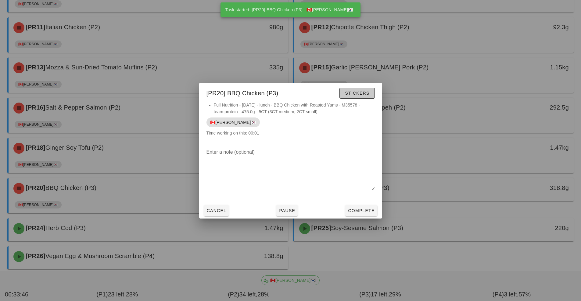
click at [362, 93] on span "Stickers" at bounding box center [356, 93] width 25 height 5
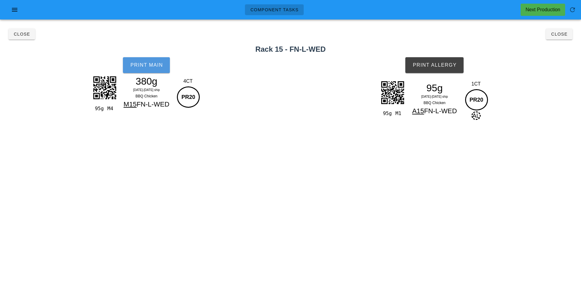
click at [136, 72] on button "Print Main" at bounding box center [146, 65] width 47 height 16
click at [438, 78] on div "95g M1 95g Mo 6-We 8 Oct ship BBQ Chicken A15 FN-L-WED 1CT PR20 AL" at bounding box center [434, 107] width 293 height 60
click at [448, 71] on button "Print Allergy" at bounding box center [434, 65] width 58 height 16
click at [559, 34] on span "Close" at bounding box center [558, 34] width 17 height 5
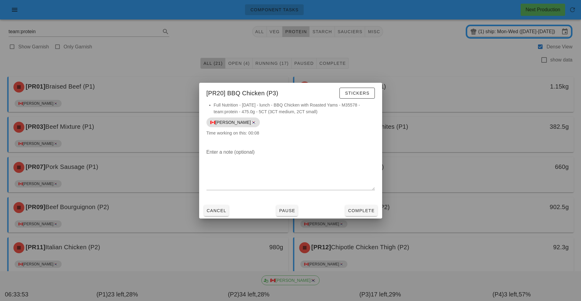
click at [453, 222] on div at bounding box center [290, 150] width 581 height 301
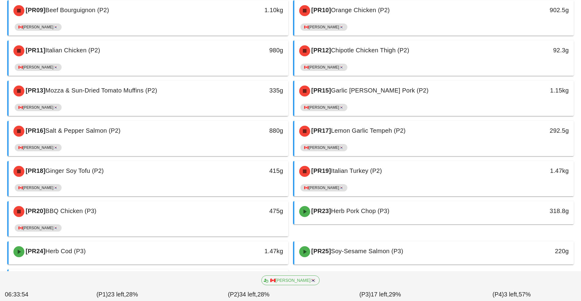
scroll to position [233, 0]
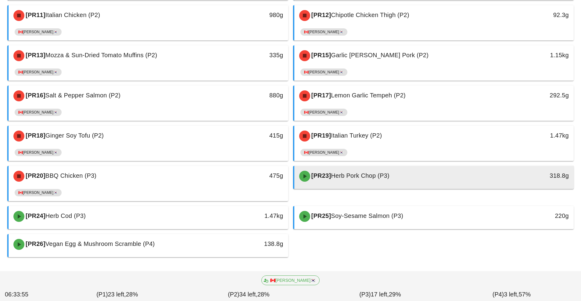
click at [377, 174] on span "Herb Pork Chop (P3)" at bounding box center [360, 175] width 59 height 7
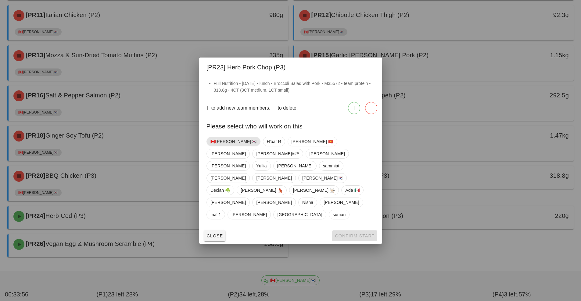
click at [218, 146] on span "🇨🇦[PERSON_NAME]🇰🇷" at bounding box center [233, 141] width 46 height 9
click at [356, 234] on span "Confirm Start" at bounding box center [354, 236] width 40 height 5
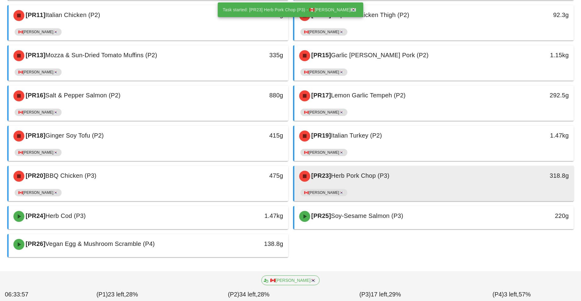
click at [367, 187] on div "[PR23] Herb Pork Chop (P3) 318.8g" at bounding box center [433, 176] width 279 height 21
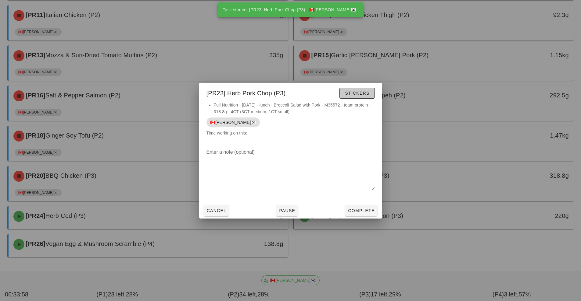
click at [359, 89] on button "Stickers" at bounding box center [356, 93] width 35 height 11
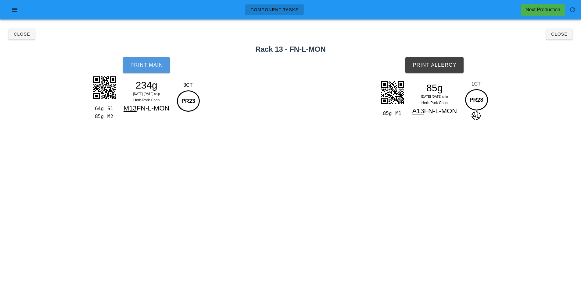
click at [140, 67] on span "Print Main" at bounding box center [146, 64] width 33 height 5
click at [448, 68] on button "Print Allergy" at bounding box center [434, 65] width 58 height 16
click at [563, 37] on button "Close" at bounding box center [559, 34] width 27 height 11
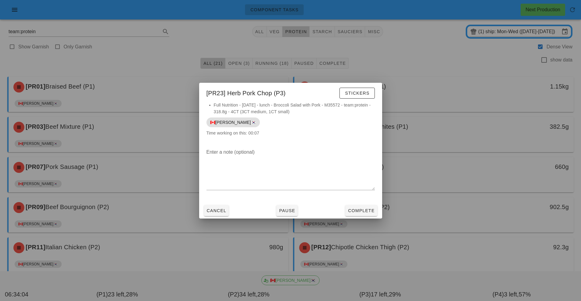
click at [481, 238] on div at bounding box center [290, 150] width 581 height 301
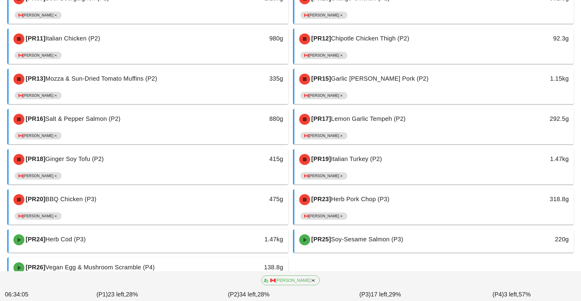
scroll to position [233, 0]
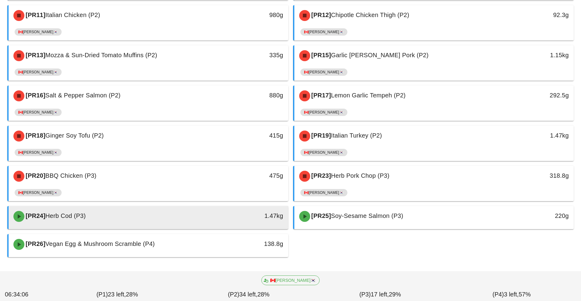
click at [211, 225] on div "[PR24] Herb Cod (P3)" at bounding box center [114, 217] width 208 height 18
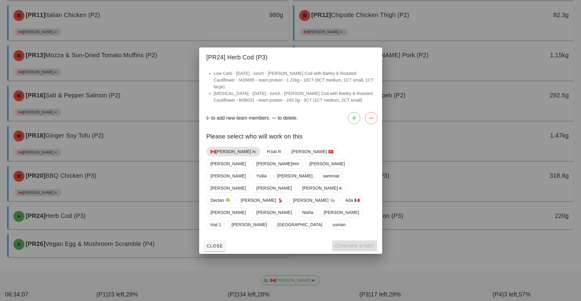
click at [215, 156] on span "🇨🇦[PERSON_NAME]🇰🇷" at bounding box center [233, 151] width 46 height 9
click at [351, 244] on span "Confirm Start" at bounding box center [354, 246] width 40 height 5
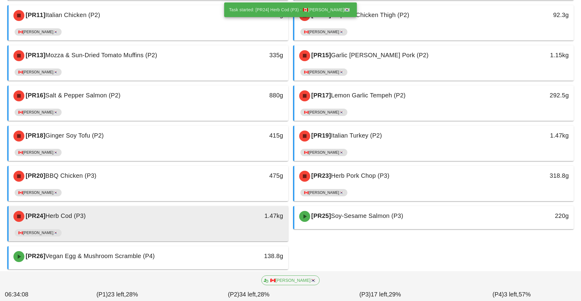
click at [232, 229] on div "🇨🇦[PERSON_NAME]🇰🇷" at bounding box center [148, 234] width 267 height 15
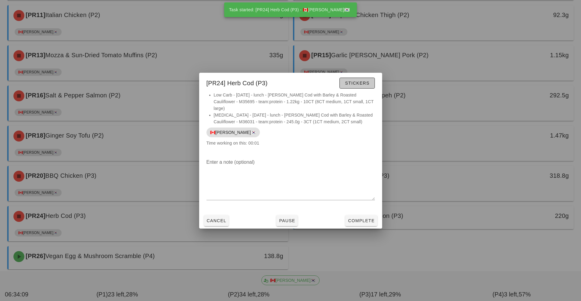
click at [366, 86] on span "Stickers" at bounding box center [356, 83] width 25 height 5
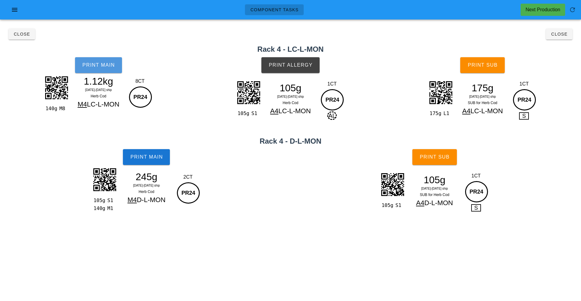
click at [105, 68] on button "Print Main" at bounding box center [98, 65] width 47 height 16
click at [148, 158] on span "Print Main" at bounding box center [146, 157] width 33 height 5
click at [317, 69] on button "Print Allergy" at bounding box center [290, 65] width 58 height 16
click at [480, 73] on button "Print Sub" at bounding box center [482, 65] width 44 height 16
click at [445, 164] on button "Print Sub" at bounding box center [434, 157] width 44 height 16
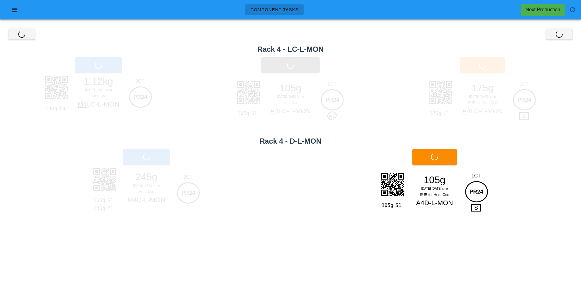
click at [440, 156] on div "Print Sub" at bounding box center [434, 157] width 293 height 23
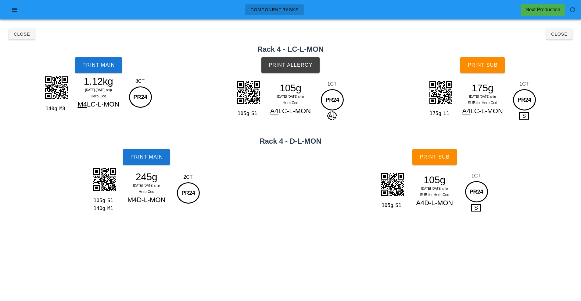
click at [554, 45] on h2 "Rack 4 - LC-L-MON" at bounding box center [290, 49] width 573 height 11
click at [559, 38] on button "Close" at bounding box center [559, 34] width 27 height 11
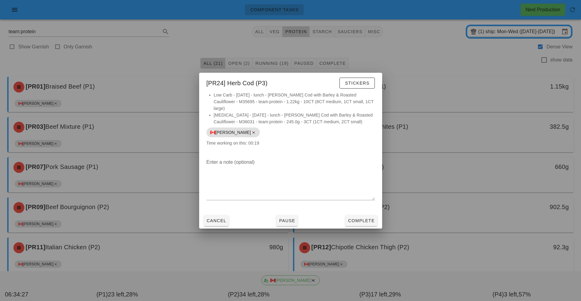
click at [515, 236] on div at bounding box center [290, 150] width 581 height 301
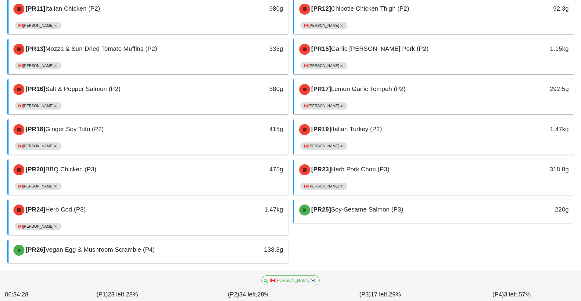
scroll to position [245, 0]
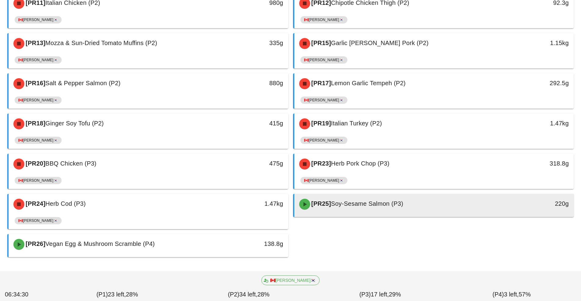
click at [343, 202] on span "Soy-Sesame Salmon (P3)" at bounding box center [367, 204] width 72 height 7
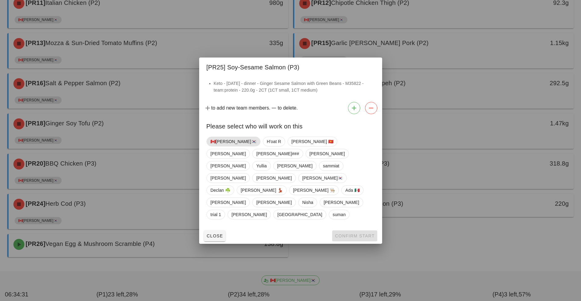
click at [222, 146] on span "🇨🇦[PERSON_NAME]🇰🇷" at bounding box center [233, 141] width 46 height 9
click at [361, 231] on button "Confirm Start" at bounding box center [354, 236] width 45 height 11
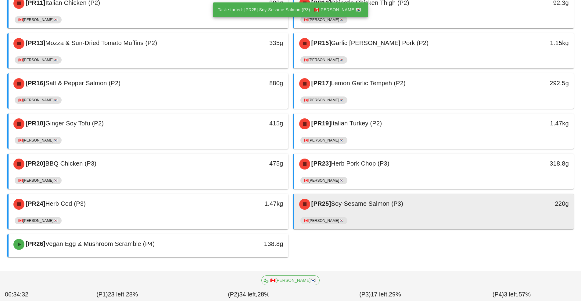
click at [371, 211] on div "[PR25] Soy-Sesame Salmon (P3)" at bounding box center [399, 204] width 208 height 18
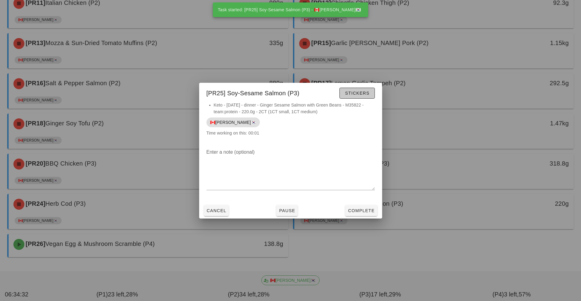
click at [359, 94] on span "Stickers" at bounding box center [356, 93] width 25 height 5
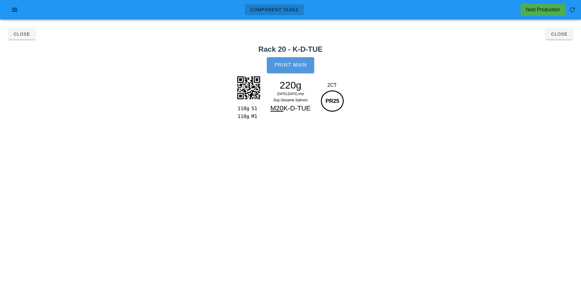
click at [300, 69] on button "Print Main" at bounding box center [290, 65] width 47 height 16
click at [556, 39] on button "Close" at bounding box center [559, 34] width 27 height 11
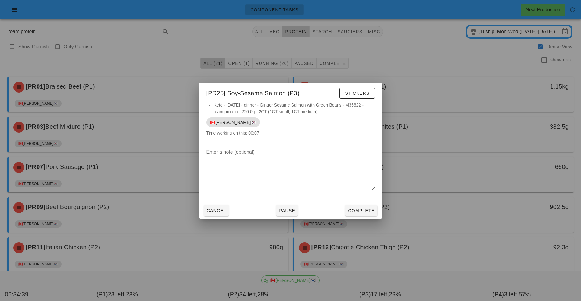
click at [433, 225] on div at bounding box center [290, 150] width 581 height 301
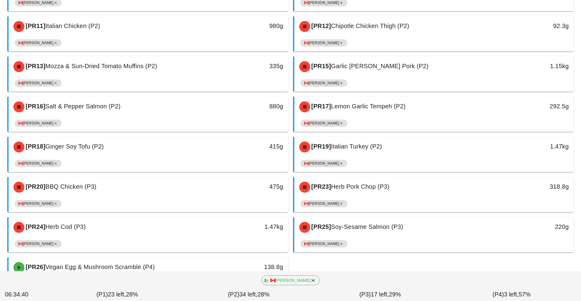
scroll to position [245, 0]
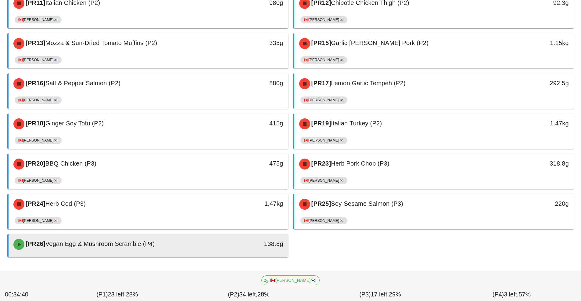
click at [230, 248] on div "138.8g" at bounding box center [252, 244] width 62 height 10
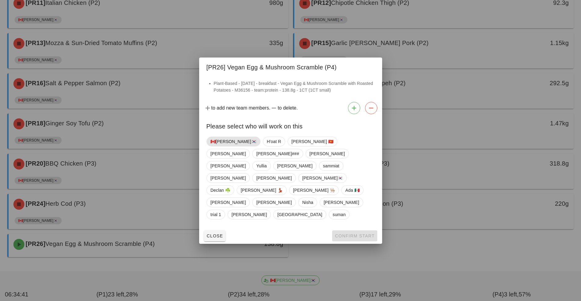
click at [225, 147] on span "🇨🇦[PERSON_NAME]🇰🇷" at bounding box center [233, 142] width 54 height 10
click at [356, 234] on span "Confirm Start" at bounding box center [354, 236] width 40 height 5
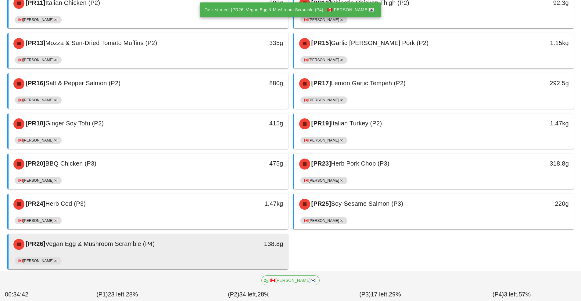
click at [250, 256] on div "🇨🇦[PERSON_NAME]🇰🇷" at bounding box center [148, 262] width 267 height 15
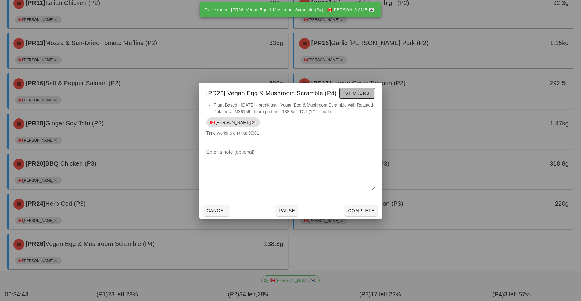
click at [362, 94] on span "Stickers" at bounding box center [356, 93] width 25 height 5
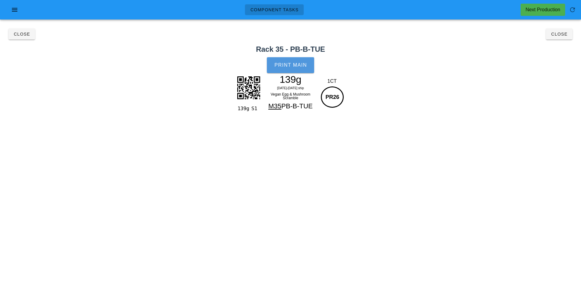
click at [292, 68] on button "Print Main" at bounding box center [290, 65] width 47 height 16
click at [561, 39] on button "Close" at bounding box center [559, 34] width 27 height 11
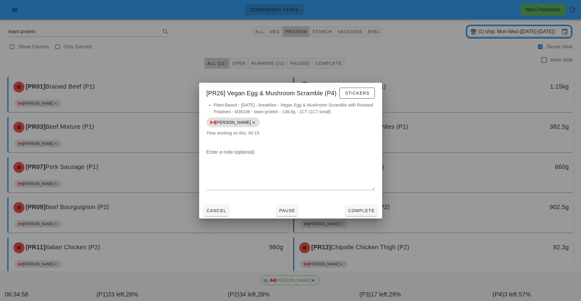
click at [528, 34] on div at bounding box center [290, 150] width 581 height 301
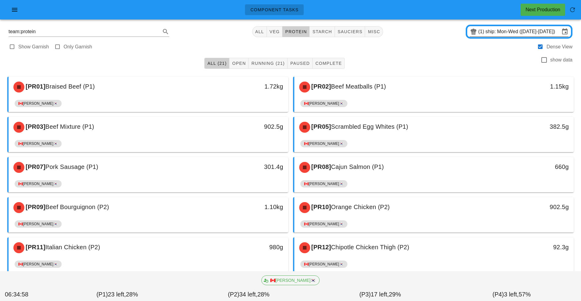
click at [538, 30] on input "ship: Mon-Wed ([DATE]-[DATE])" at bounding box center [522, 32] width 74 height 10
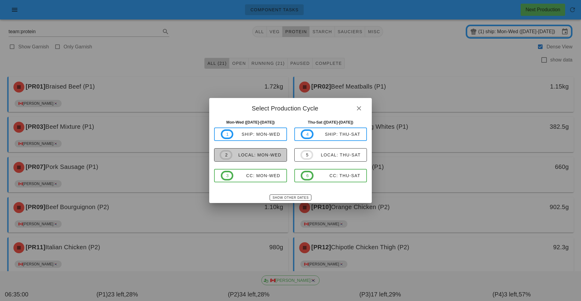
click at [267, 158] on span "2 local: Mon-Wed" at bounding box center [250, 155] width 62 height 10
type input "local: Mon-Wed (Oct 6-Oct 8)"
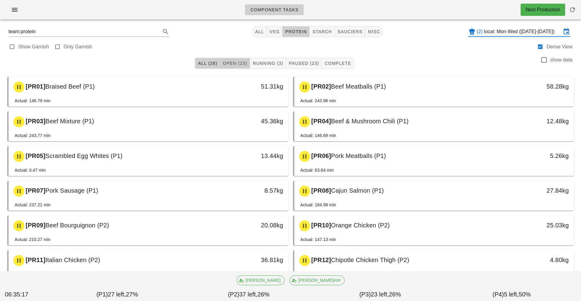
click at [247, 66] on button "Open (23)" at bounding box center [235, 63] width 30 height 11
click at [209, 68] on button "All (26)" at bounding box center [207, 63] width 25 height 11
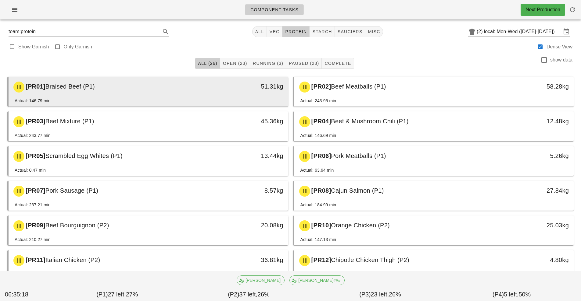
click at [238, 98] on div "Actual: 146.79 min" at bounding box center [148, 102] width 267 height 9
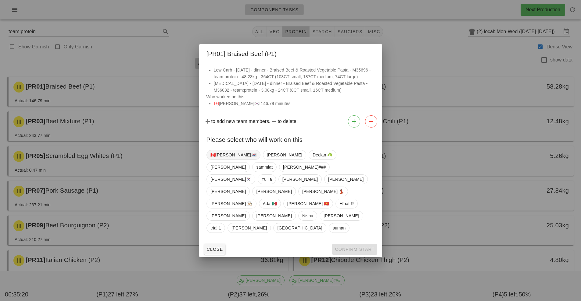
click at [223, 160] on span "🇨🇦[PERSON_NAME]🇰🇷" at bounding box center [233, 155] width 46 height 9
click at [350, 244] on button "Confirm Start" at bounding box center [354, 249] width 45 height 11
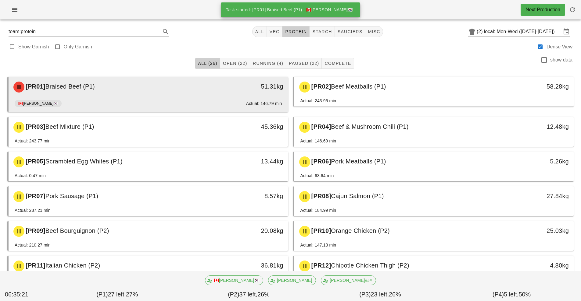
click at [238, 102] on div "🇨🇦KEN🇰🇷 Actual: 146.79 min" at bounding box center [148, 105] width 267 height 15
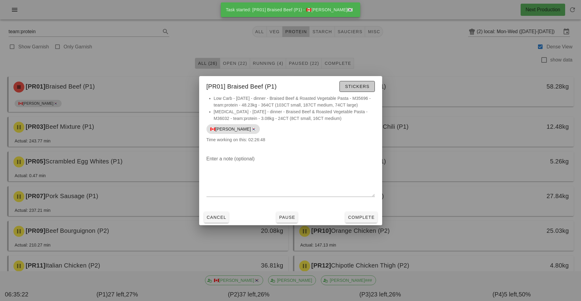
click at [363, 85] on span "Stickers" at bounding box center [356, 86] width 25 height 5
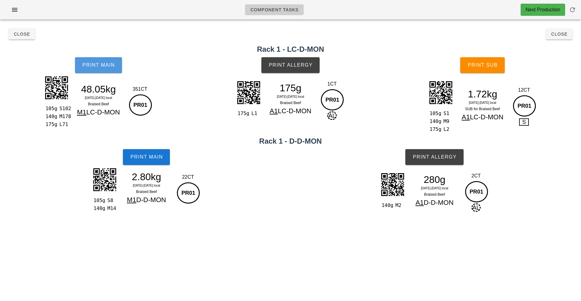
click at [103, 66] on span "Print Main" at bounding box center [98, 64] width 33 height 5
click at [107, 69] on button "Print Main" at bounding box center [98, 65] width 47 height 16
click at [113, 73] on button "Print Main" at bounding box center [98, 65] width 47 height 16
click at [155, 158] on span "Print Main" at bounding box center [146, 157] width 33 height 5
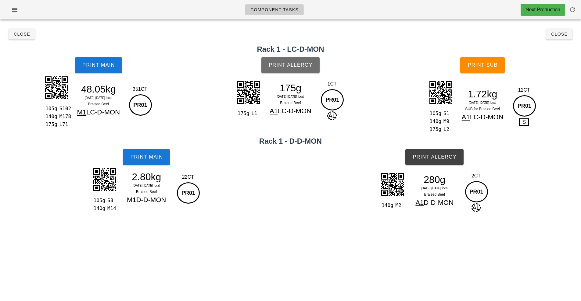
click at [302, 70] on button "Print Allergy" at bounding box center [290, 65] width 58 height 16
click at [495, 62] on button "Print Sub" at bounding box center [482, 65] width 44 height 16
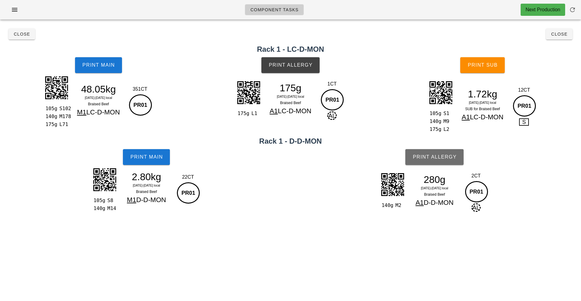
click at [454, 161] on button "Print Allergy" at bounding box center [434, 157] width 58 height 16
click at [564, 38] on button "Close" at bounding box center [559, 34] width 27 height 11
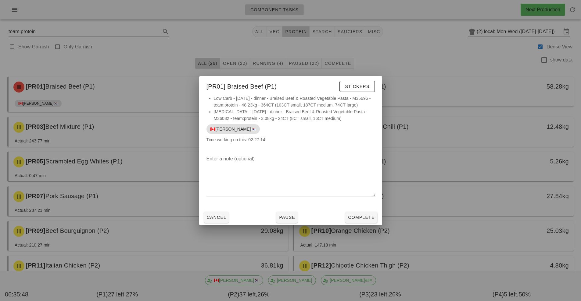
click at [463, 188] on div at bounding box center [290, 150] width 581 height 301
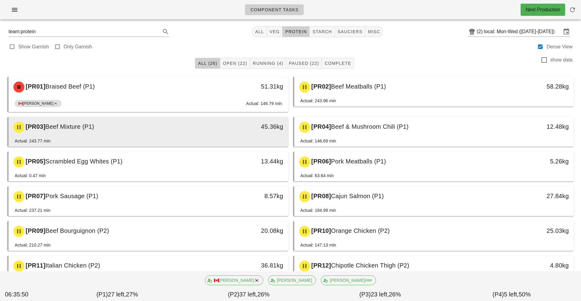
click at [215, 133] on div "[PR03] Beef Mixture (P1)" at bounding box center [114, 127] width 208 height 18
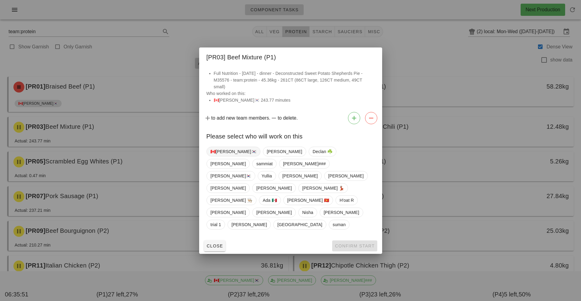
click at [225, 156] on span "🇨🇦[PERSON_NAME]🇰🇷" at bounding box center [233, 151] width 46 height 9
click at [347, 244] on span "Confirm Start" at bounding box center [354, 246] width 40 height 5
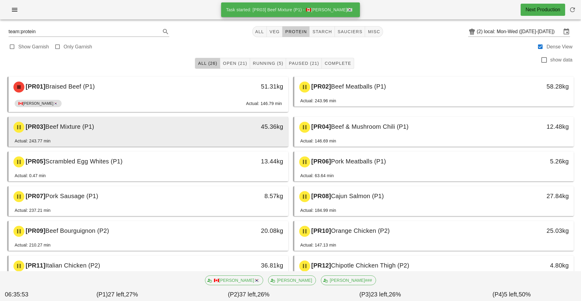
click at [245, 135] on div "45.36kg" at bounding box center [251, 127] width 69 height 18
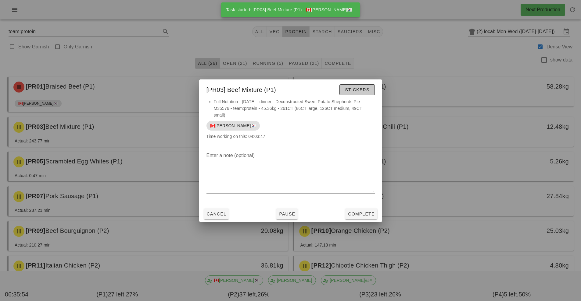
click at [360, 92] on span "Stickers" at bounding box center [356, 89] width 25 height 5
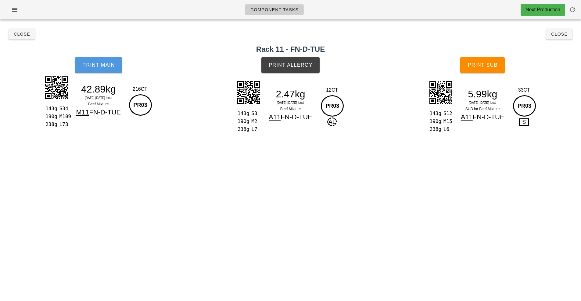
click at [104, 72] on button "Print Main" at bounding box center [98, 65] width 47 height 16
click at [106, 65] on span "Print Main" at bounding box center [98, 64] width 33 height 5
click at [100, 72] on button "Print Main" at bounding box center [98, 65] width 47 height 16
click at [104, 65] on span "Print Main" at bounding box center [98, 64] width 33 height 5
click at [309, 71] on button "Print Allergy" at bounding box center [290, 65] width 58 height 16
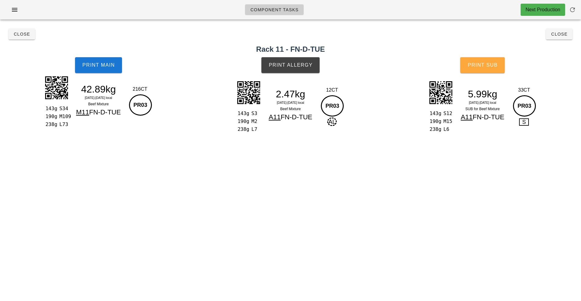
click at [489, 58] on button "Print Sub" at bounding box center [482, 65] width 44 height 16
click at [488, 69] on button "Print Sub" at bounding box center [482, 65] width 44 height 16
click at [482, 69] on button "Print Sub" at bounding box center [482, 65] width 44 height 16
click at [492, 69] on button "Print Sub" at bounding box center [482, 65] width 44 height 16
click at [555, 34] on span "Close" at bounding box center [558, 34] width 17 height 5
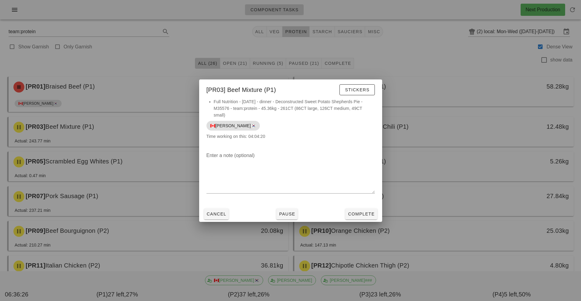
click at [452, 185] on div at bounding box center [290, 150] width 581 height 301
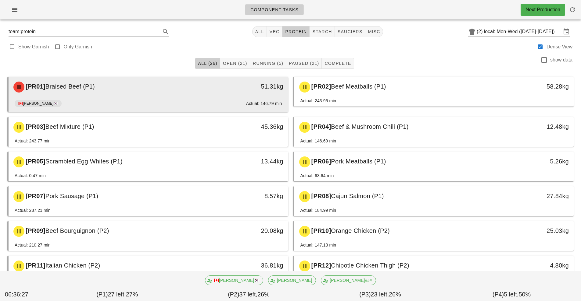
click at [240, 103] on div "🇨🇦KEN🇰🇷 Actual: 146.79 min" at bounding box center [148, 105] width 267 height 15
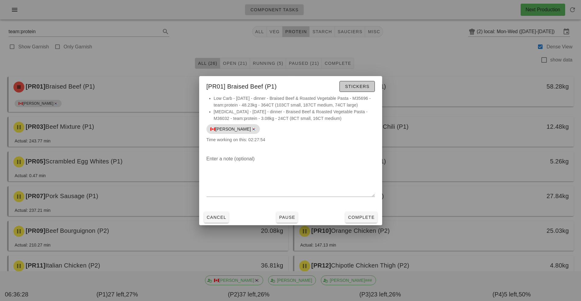
click at [365, 83] on button "Stickers" at bounding box center [356, 86] width 35 height 11
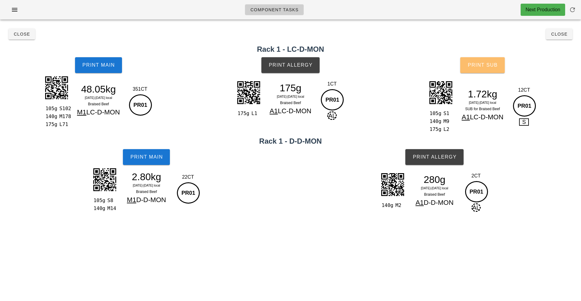
click at [496, 67] on span "Print Sub" at bounding box center [482, 64] width 30 height 5
click at [491, 69] on button "Print Sub" at bounding box center [482, 65] width 44 height 16
click at [567, 37] on button "Close" at bounding box center [559, 34] width 27 height 11
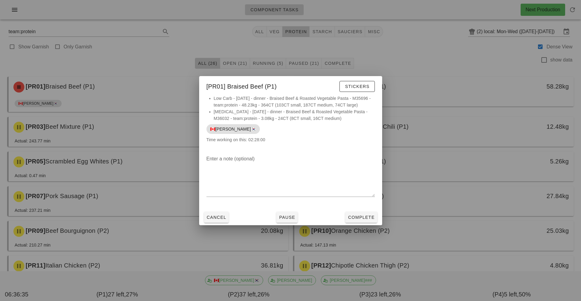
click at [519, 233] on div at bounding box center [290, 150] width 581 height 301
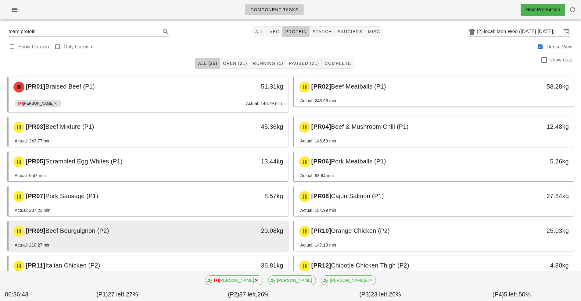
click at [232, 235] on div "20.08kg" at bounding box center [252, 231] width 62 height 10
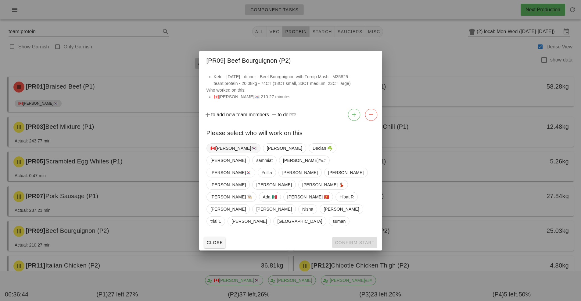
click at [219, 153] on span "🇨🇦[PERSON_NAME]🇰🇷" at bounding box center [233, 148] width 46 height 9
click at [358, 237] on button "Confirm Start" at bounding box center [354, 242] width 45 height 11
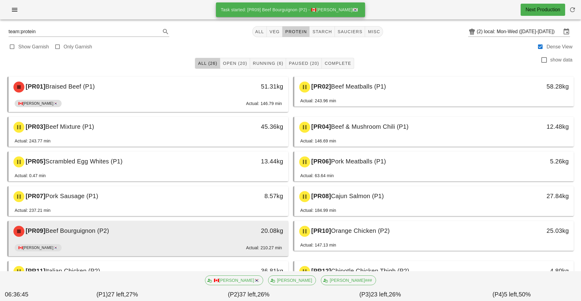
click at [221, 246] on div "🇨🇦KEN🇰🇷 Actual: 210.27 min" at bounding box center [148, 249] width 267 height 15
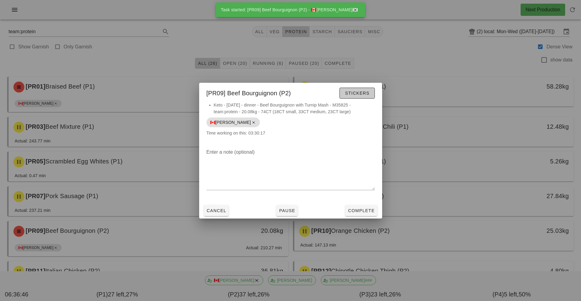
click at [360, 94] on span "Stickers" at bounding box center [356, 93] width 25 height 5
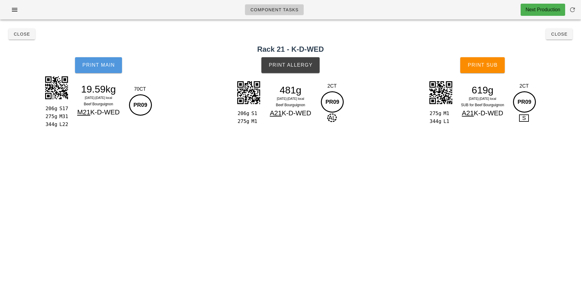
click at [108, 67] on span "Print Main" at bounding box center [98, 64] width 33 height 5
click at [109, 71] on button "Print Main" at bounding box center [98, 65] width 47 height 16
click at [296, 66] on span "Print Allergy" at bounding box center [290, 64] width 44 height 5
click at [493, 71] on button "Print Sub" at bounding box center [482, 65] width 44 height 16
click at [559, 37] on button "Close" at bounding box center [559, 34] width 27 height 11
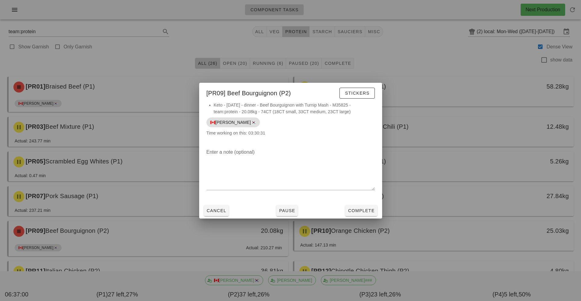
click at [517, 201] on div at bounding box center [290, 150] width 581 height 301
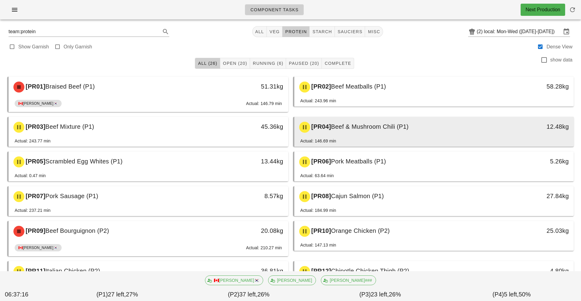
click at [425, 136] on div "[PR04] Beef & Mushroom Chili (P1)" at bounding box center [399, 127] width 208 height 18
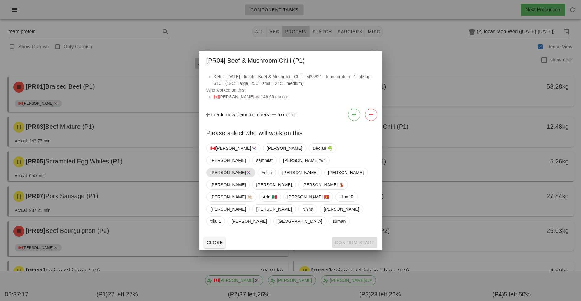
click at [224, 176] on span "[PERSON_NAME]🇰🇷" at bounding box center [230, 172] width 41 height 9
click at [224, 153] on span "🇨🇦[PERSON_NAME]🇰🇷" at bounding box center [233, 148] width 46 height 9
click at [224, 176] on span "[PERSON_NAME]🇰🇷" at bounding box center [230, 173] width 41 height 10
click at [352, 237] on button "Confirm Start" at bounding box center [354, 242] width 45 height 11
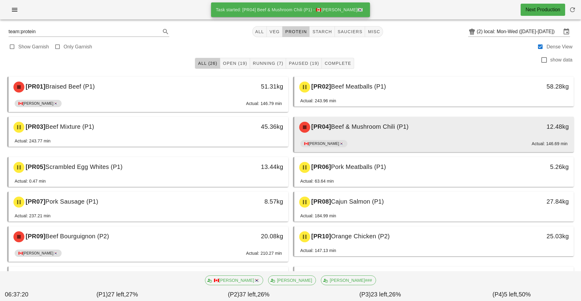
click at [398, 134] on div "[PR04] Beef & Mushroom Chili (P1)" at bounding box center [399, 127] width 208 height 18
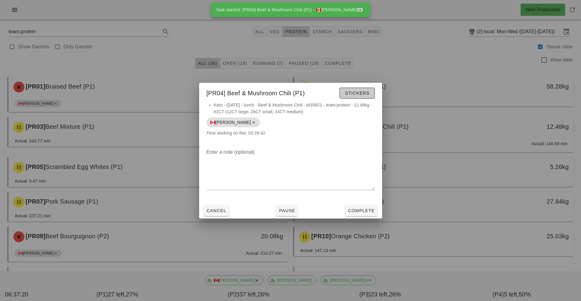
click at [354, 89] on button "Stickers" at bounding box center [356, 93] width 35 height 11
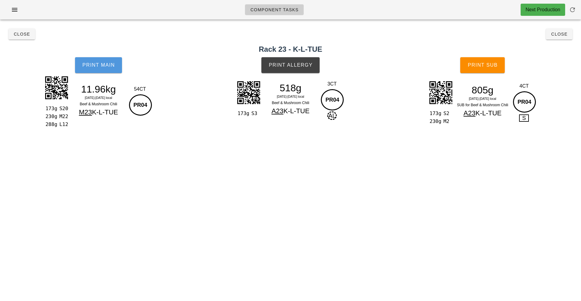
click at [111, 64] on span "Print Main" at bounding box center [98, 64] width 33 height 5
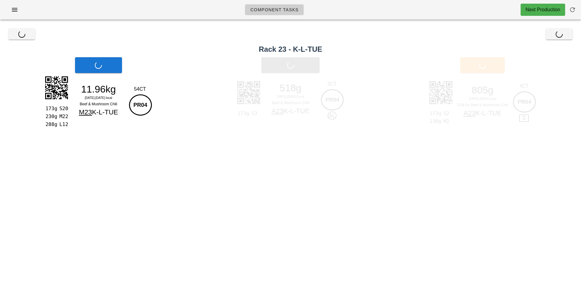
click at [307, 60] on div "Print Allergy" at bounding box center [290, 65] width 197 height 23
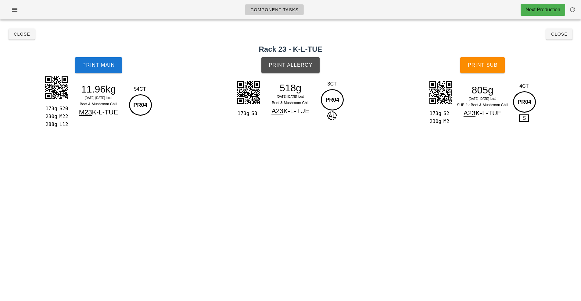
click at [302, 67] on span "Print Allergy" at bounding box center [290, 64] width 44 height 5
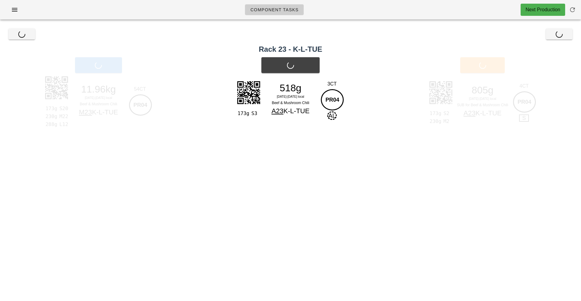
click at [486, 94] on div "805g" at bounding box center [482, 90] width 53 height 9
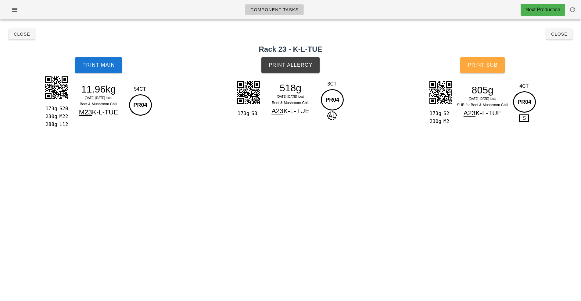
click at [489, 67] on span "Print Sub" at bounding box center [482, 64] width 30 height 5
click at [484, 69] on button "Print Sub" at bounding box center [482, 65] width 44 height 16
click at [489, 72] on button "Print Sub" at bounding box center [482, 65] width 44 height 16
